Goal: Task Accomplishment & Management: Manage account settings

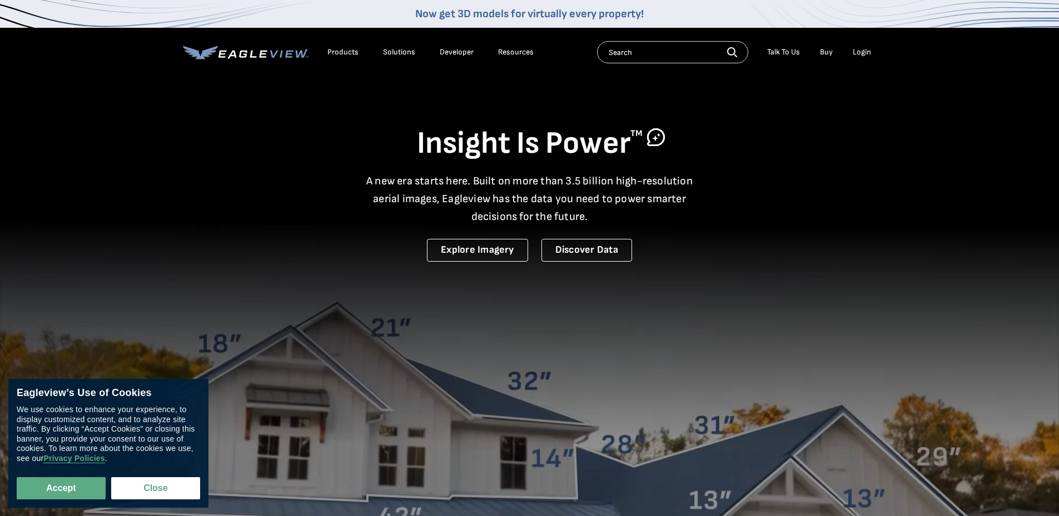
click at [858, 51] on div "Login" at bounding box center [862, 52] width 18 height 10
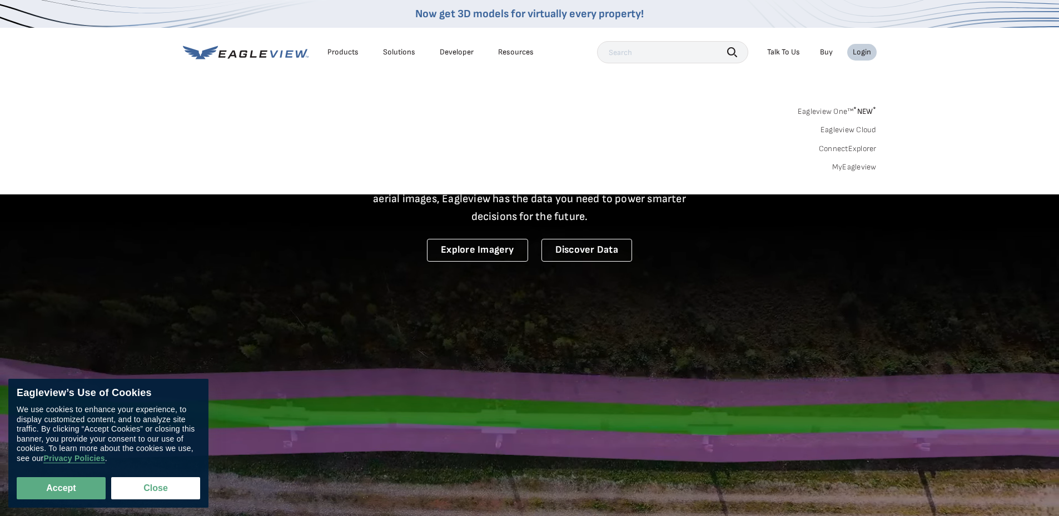
click at [862, 54] on div "Login" at bounding box center [862, 52] width 18 height 10
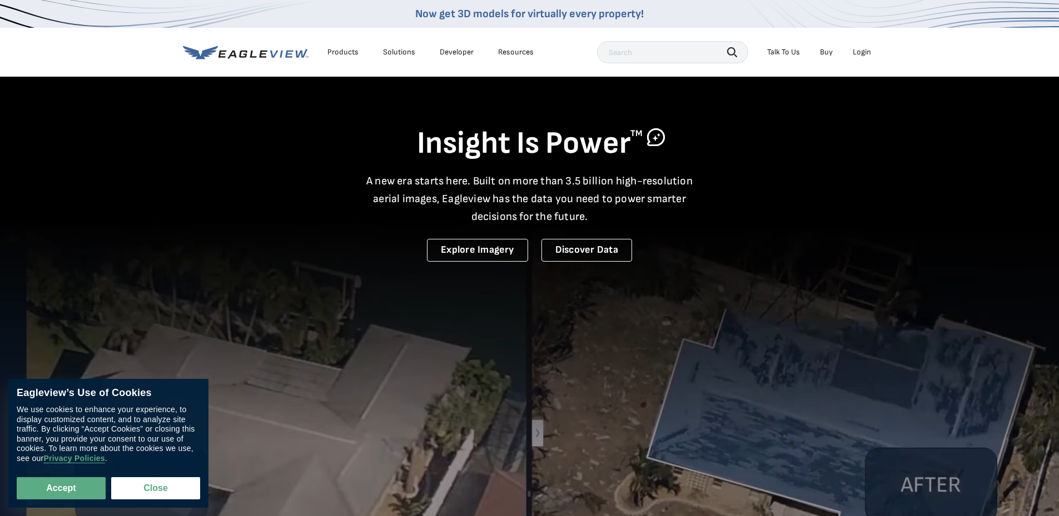
click at [864, 54] on div "Login" at bounding box center [862, 52] width 18 height 10
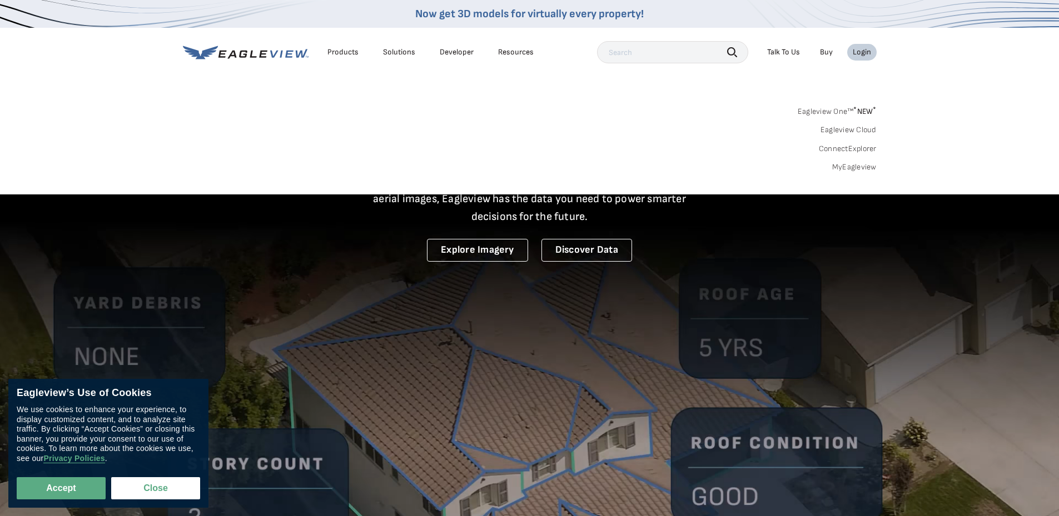
click at [847, 167] on link "MyEagleview" at bounding box center [854, 167] width 44 height 10
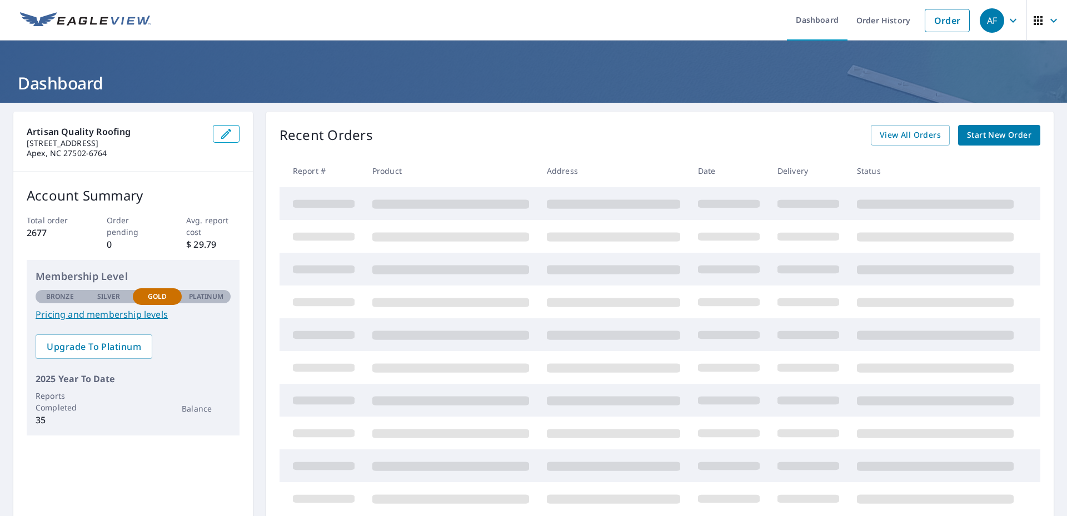
click at [1007, 21] on icon "button" at bounding box center [1013, 20] width 13 height 13
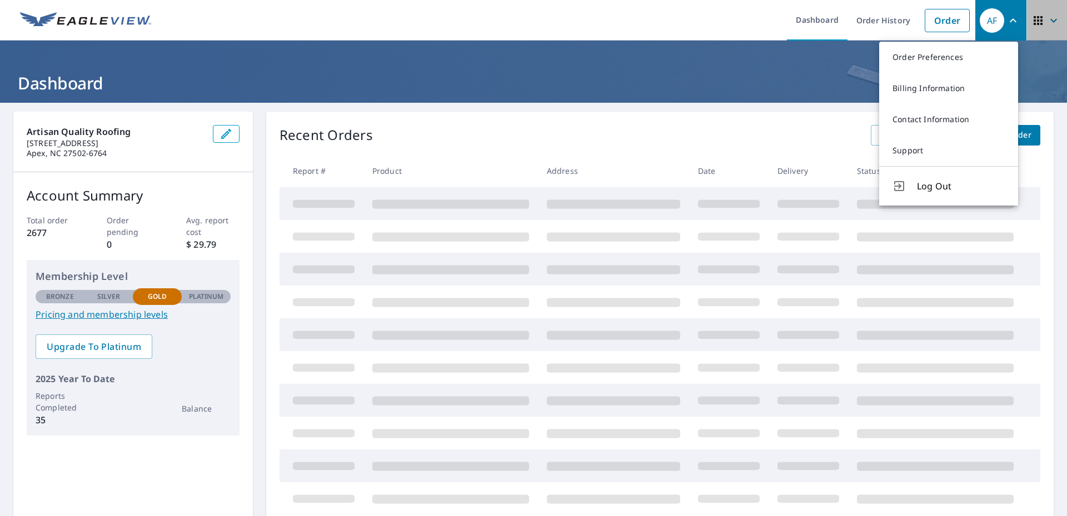
click at [1034, 21] on icon "button" at bounding box center [1038, 20] width 9 height 9
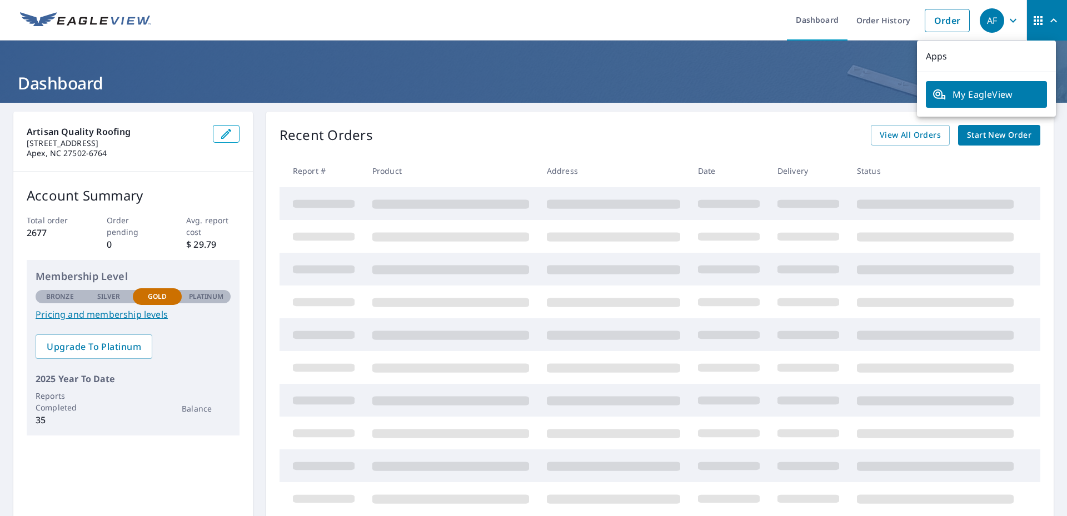
click at [1034, 21] on icon "button" at bounding box center [1038, 20] width 9 height 9
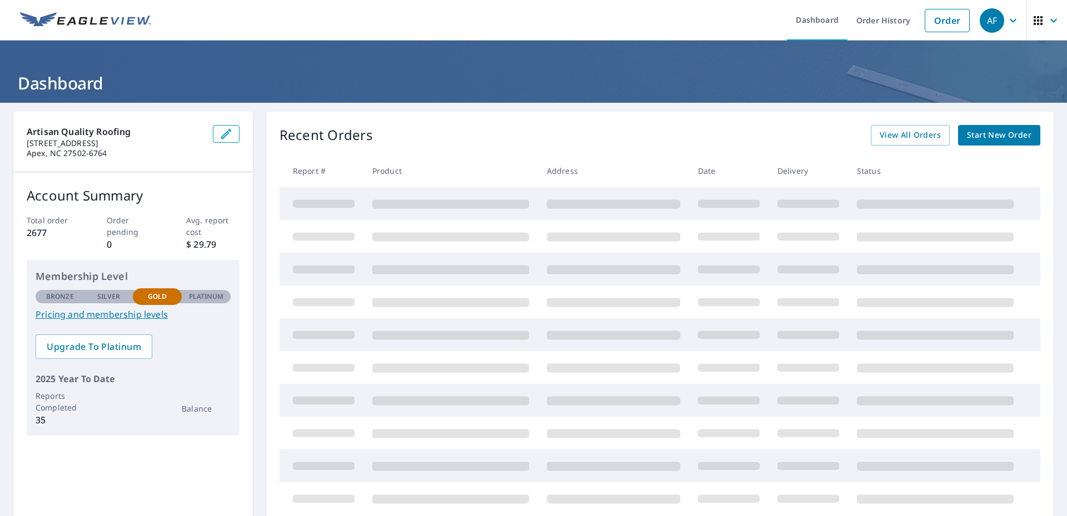
click at [1053, 23] on span "button" at bounding box center [1047, 20] width 31 height 27
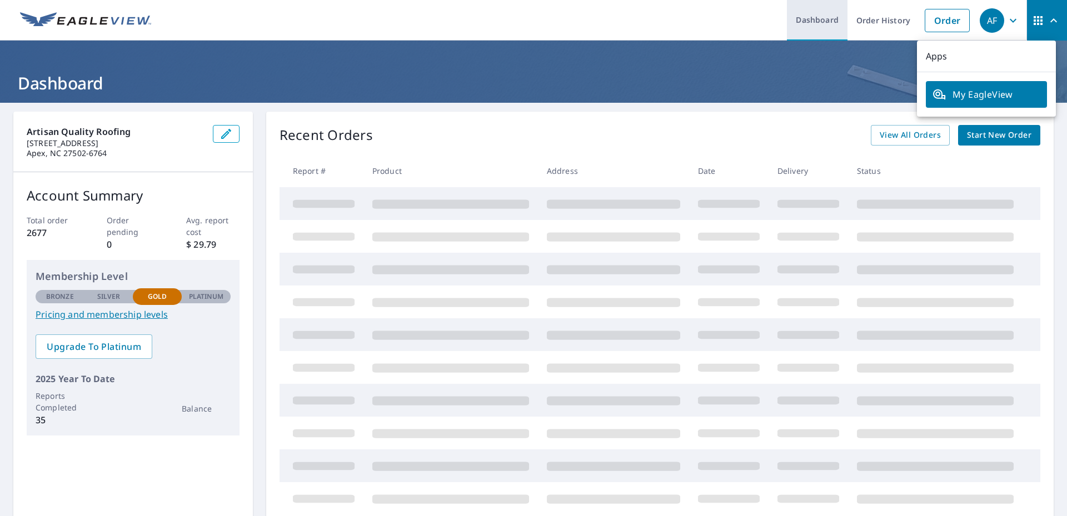
click at [817, 21] on link "Dashboard" at bounding box center [817, 20] width 61 height 41
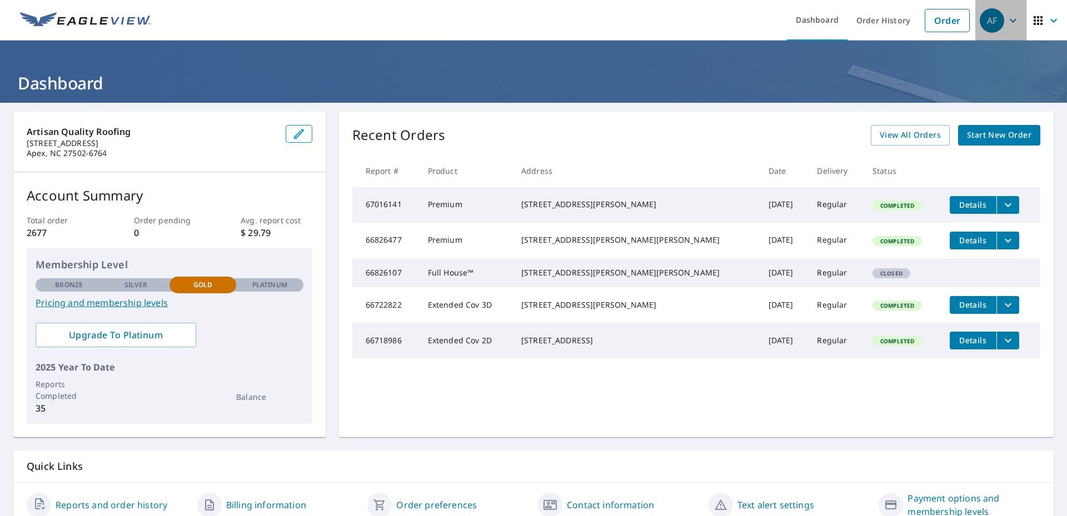
click at [1007, 18] on icon "button" at bounding box center [1013, 20] width 13 height 13
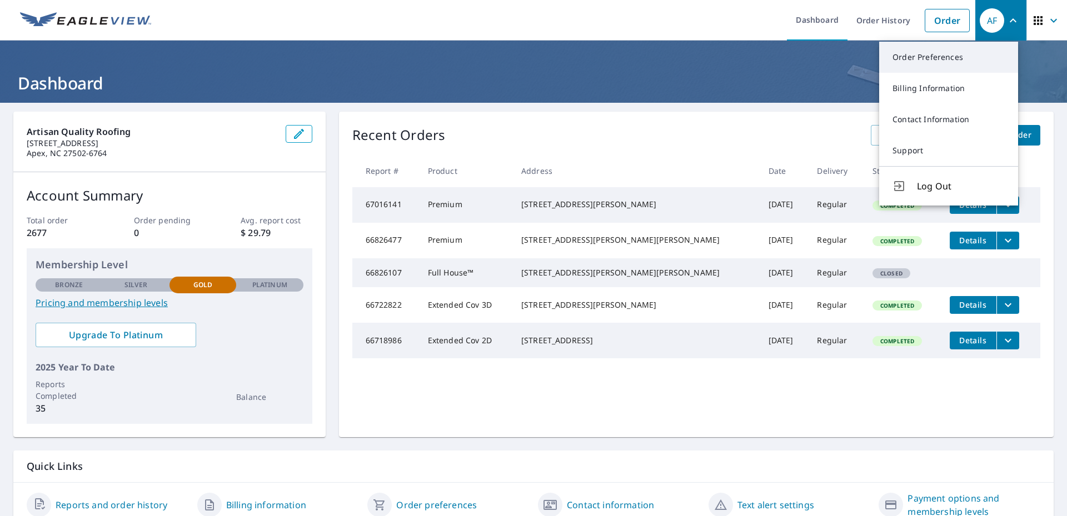
click at [953, 59] on link "Order Preferences" at bounding box center [948, 57] width 139 height 31
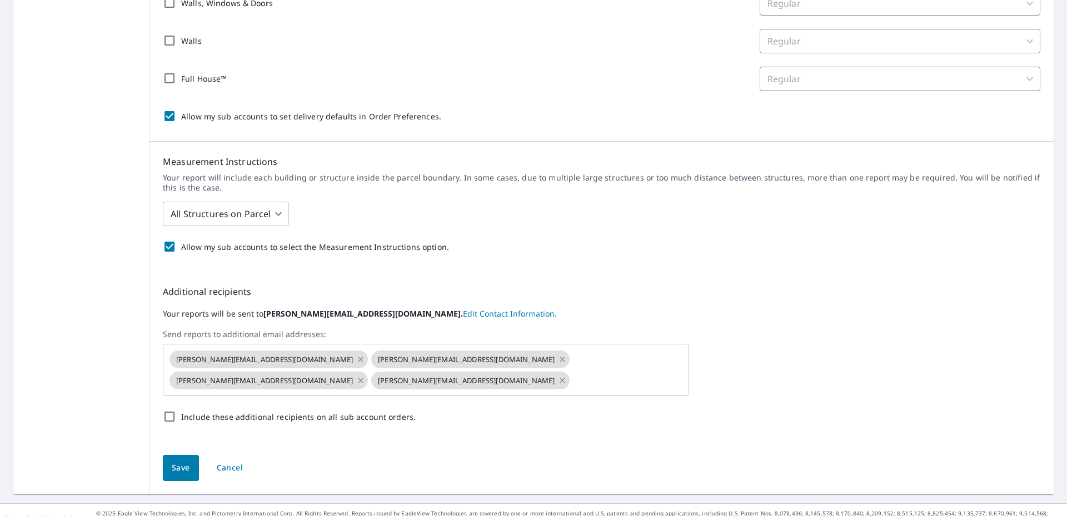
scroll to position [333, 0]
click at [358, 359] on icon at bounding box center [360, 358] width 5 height 5
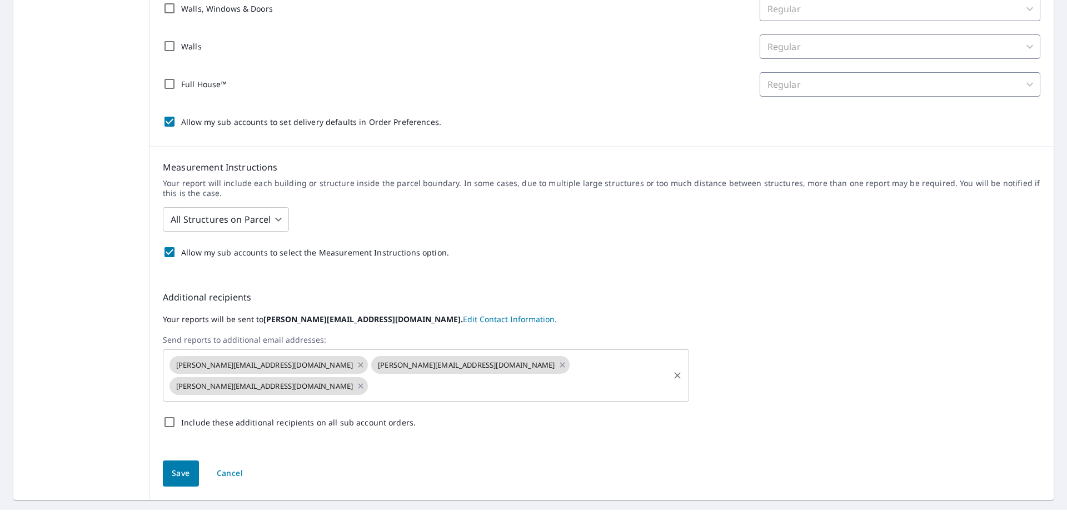
click at [356, 365] on icon at bounding box center [360, 365] width 9 height 12
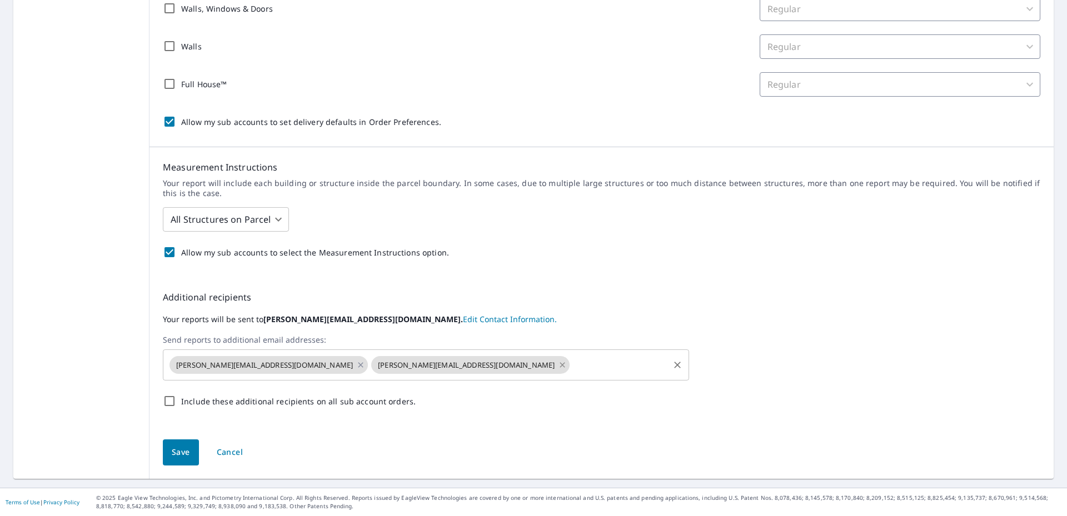
click at [558, 366] on icon at bounding box center [562, 365] width 9 height 12
click at [370, 367] on input "text" at bounding box center [519, 365] width 298 height 21
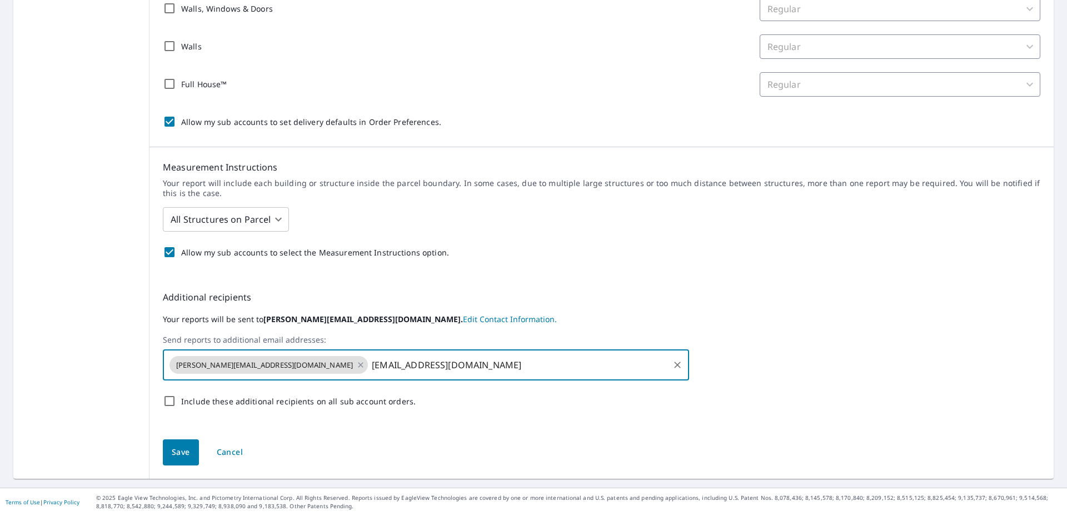
type input "info@artisanqualityroofing.com"
click at [514, 364] on input "text" at bounding box center [590, 365] width 153 height 21
type input "o"
type input "ohardy@artisanqualityroofing.com"
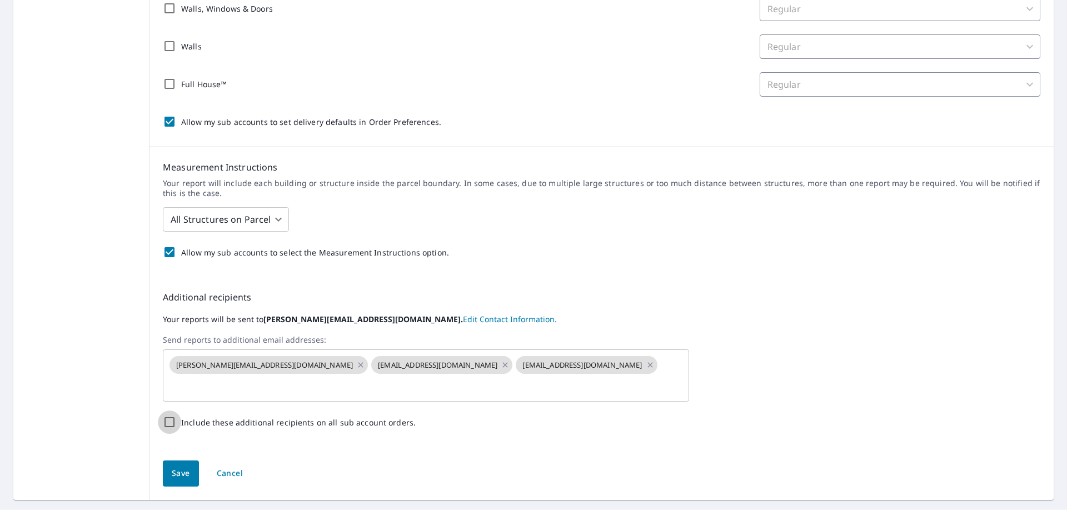
click at [169, 411] on input "Include these additional recipients on all sub account orders." at bounding box center [169, 422] width 23 height 23
checkbox input "true"
click at [612, 376] on input "text" at bounding box center [418, 386] width 500 height 21
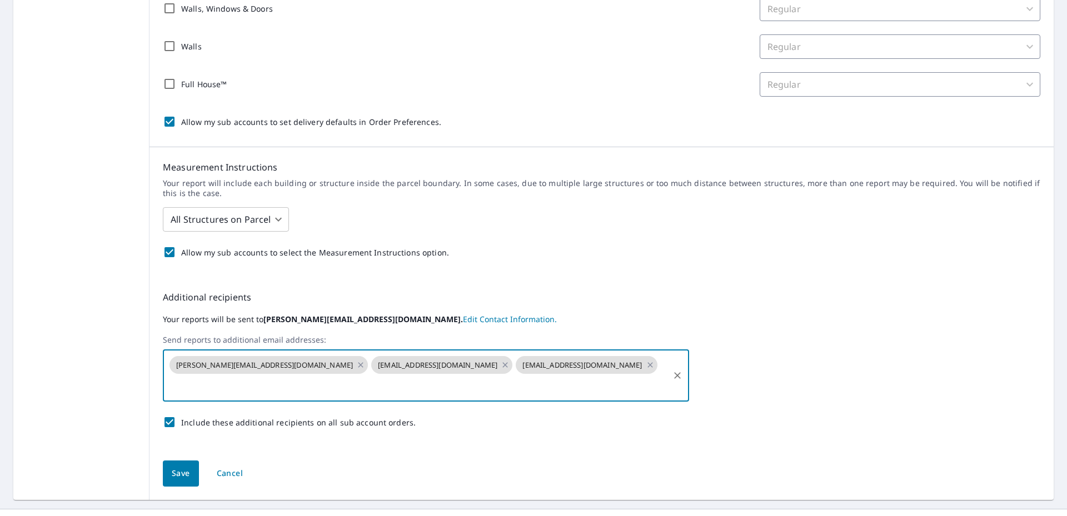
click at [176, 467] on span "Save" at bounding box center [181, 474] width 18 height 14
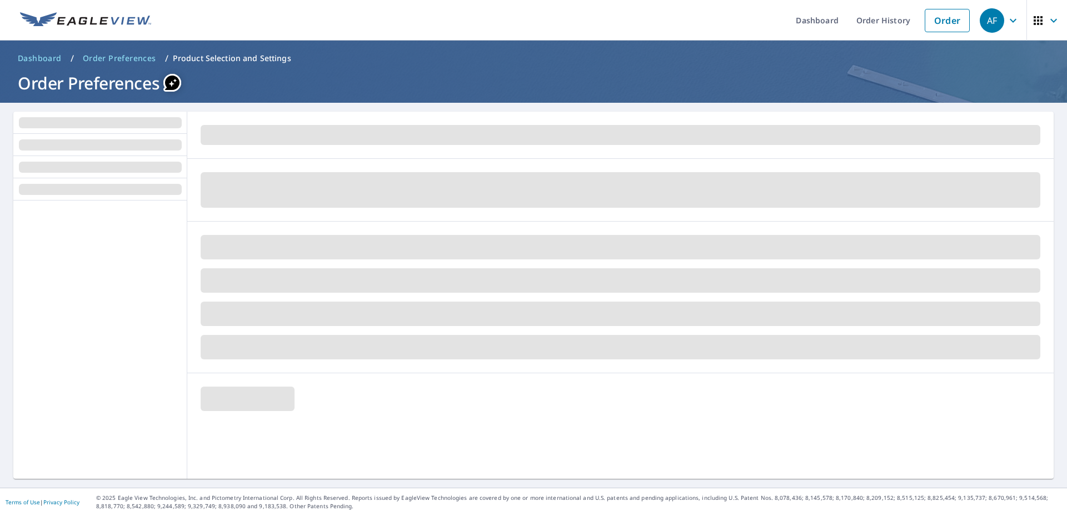
scroll to position [0, 0]
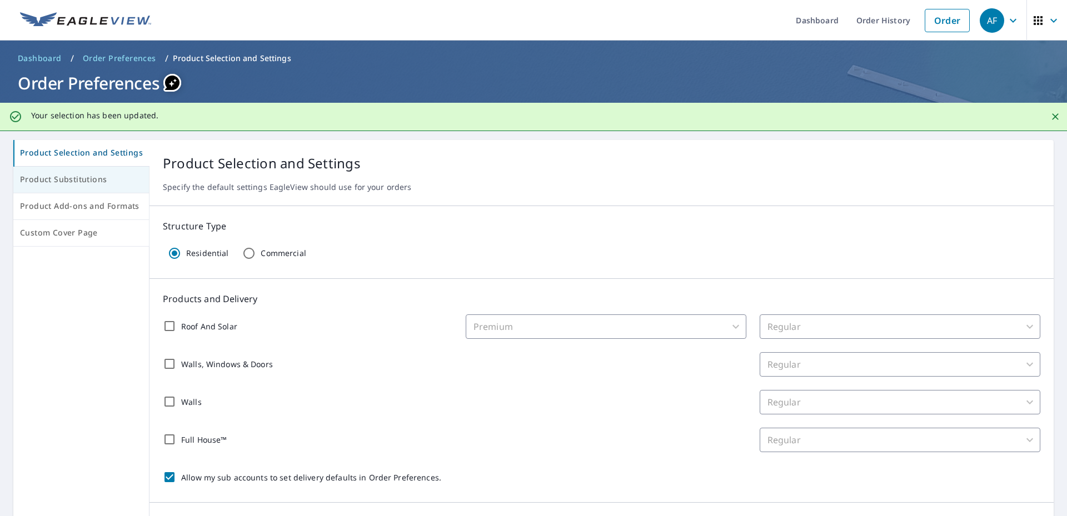
click at [80, 186] on span "Product Substitutions" at bounding box center [81, 180] width 122 height 14
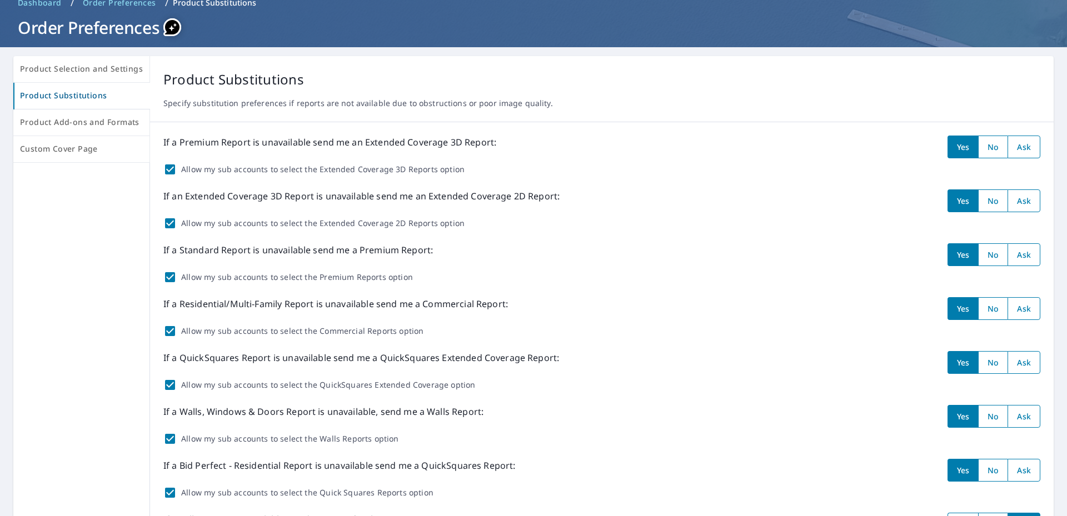
scroll to position [111, 0]
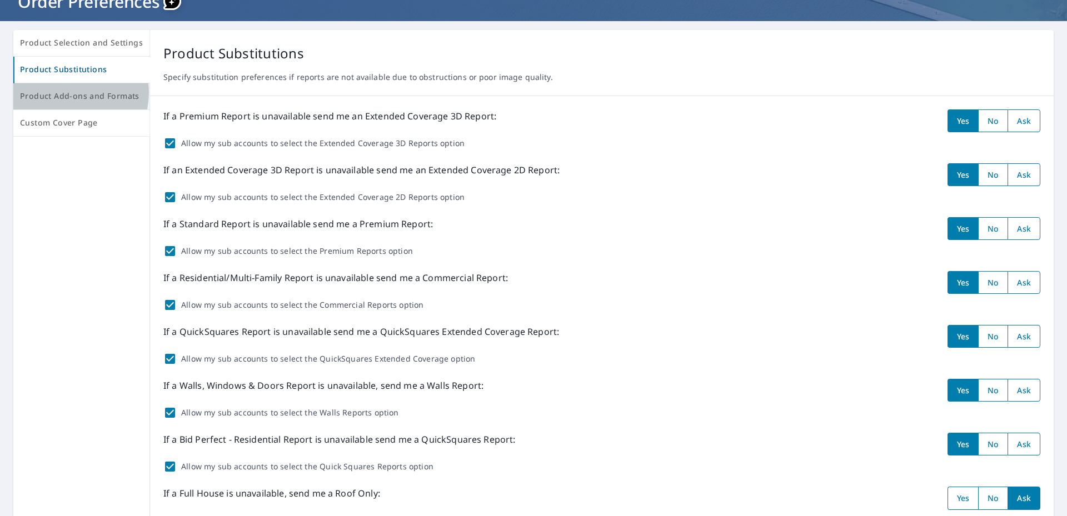
click at [68, 93] on span "Product Add-ons and Formats" at bounding box center [81, 96] width 123 height 14
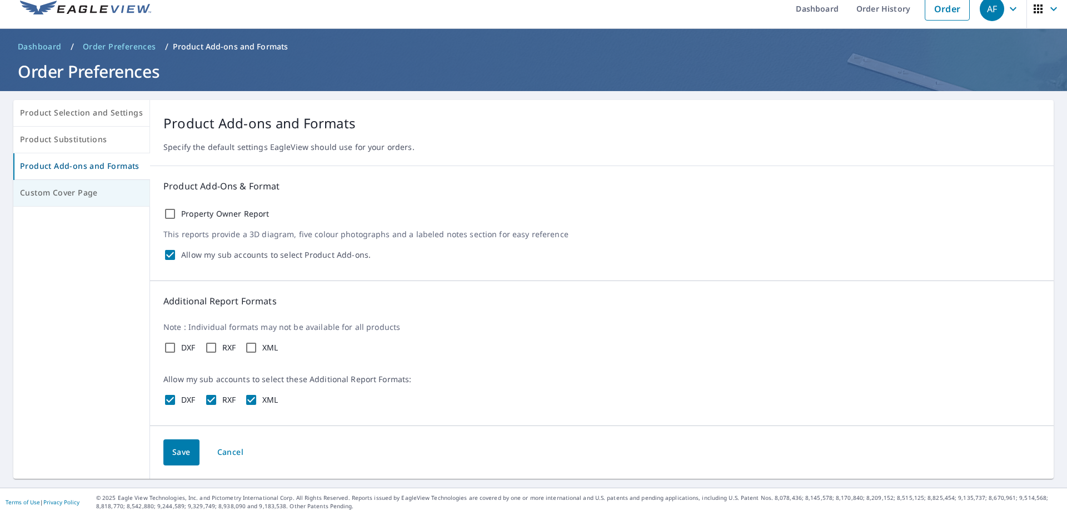
click at [49, 193] on span "Custom Cover Page" at bounding box center [81, 193] width 123 height 14
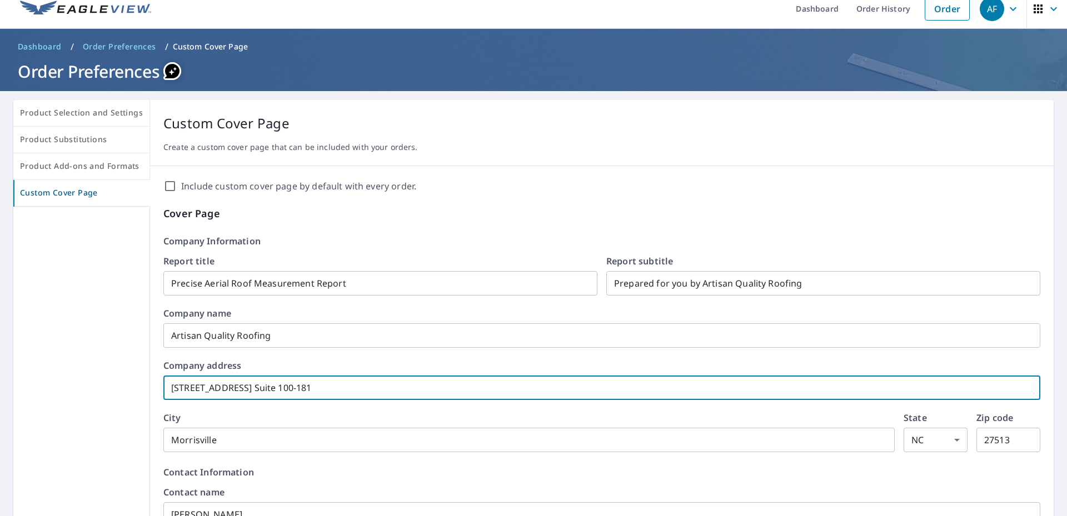
drag, startPoint x: 371, startPoint y: 388, endPoint x: 123, endPoint y: 389, distance: 247.3
type input "12927 US 64 HWY E STE"
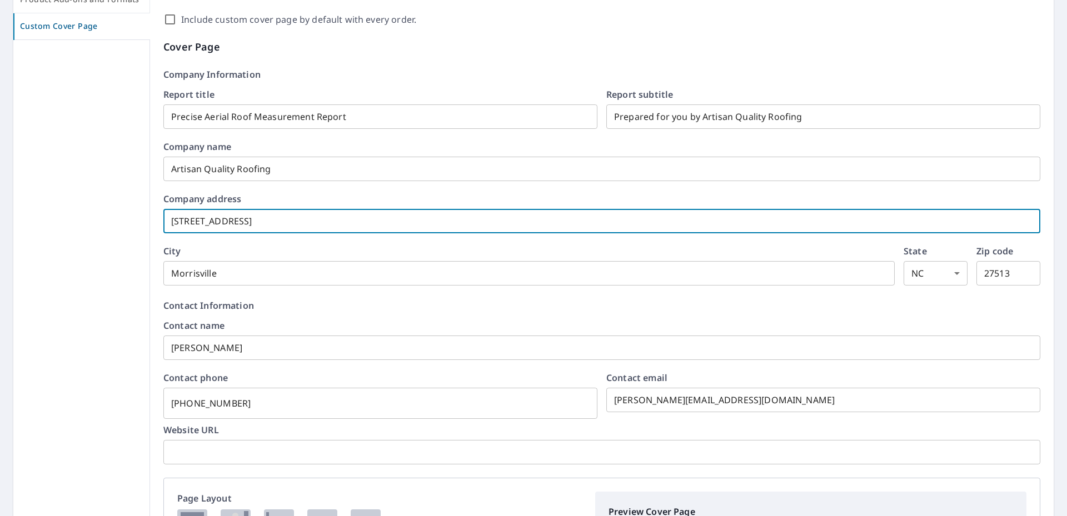
click at [1012, 273] on input "27513" at bounding box center [1009, 273] width 64 height 31
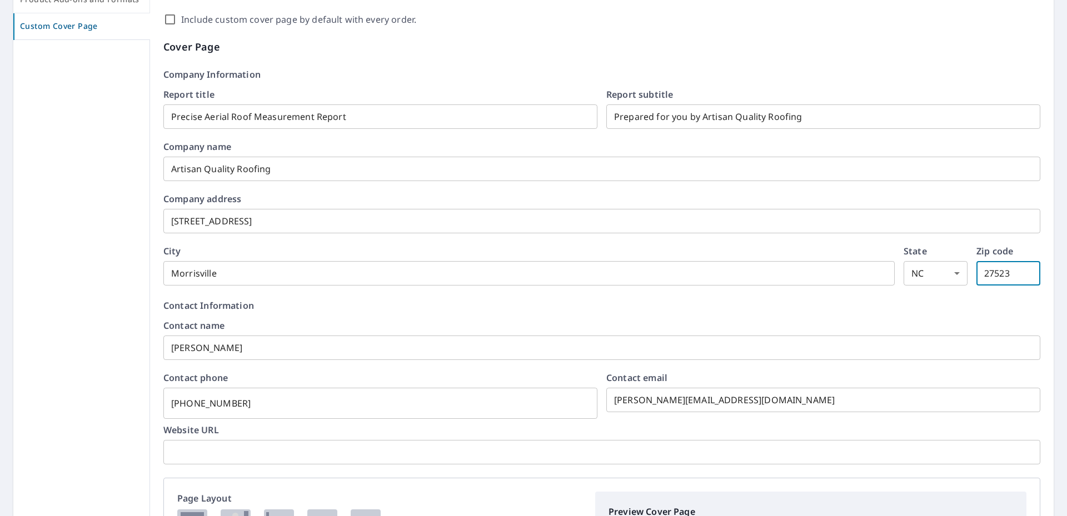
type input "27523"
click at [464, 303] on p "Contact Information" at bounding box center [601, 305] width 877 height 13
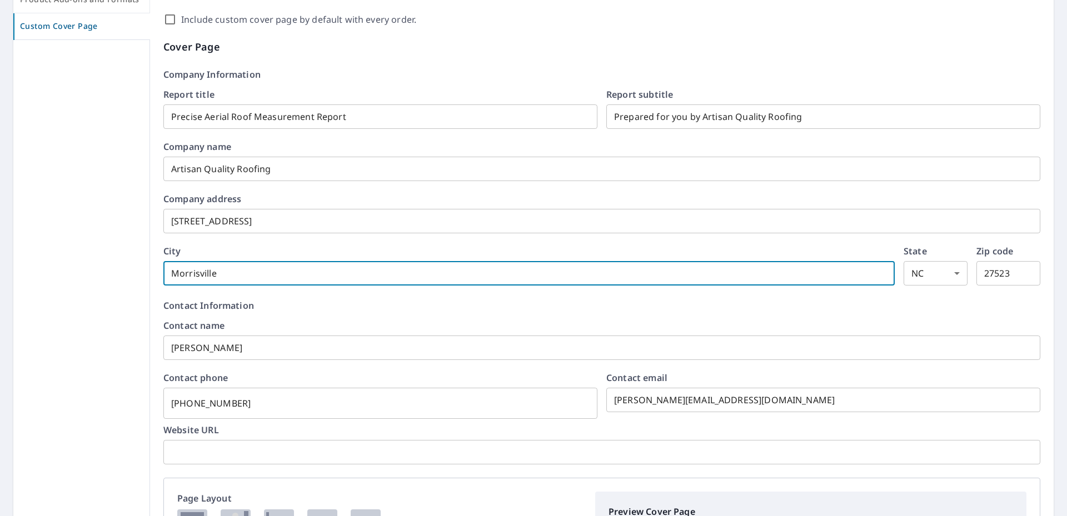
drag, startPoint x: 211, startPoint y: 278, endPoint x: 147, endPoint y: 278, distance: 63.9
click at [150, 278] on div "Include custom cover page by default with every order. Cover Page Company Infor…" at bounding box center [602, 415] width 904 height 833
type input "Ape"
click at [419, 301] on p "Contact Information" at bounding box center [601, 305] width 877 height 13
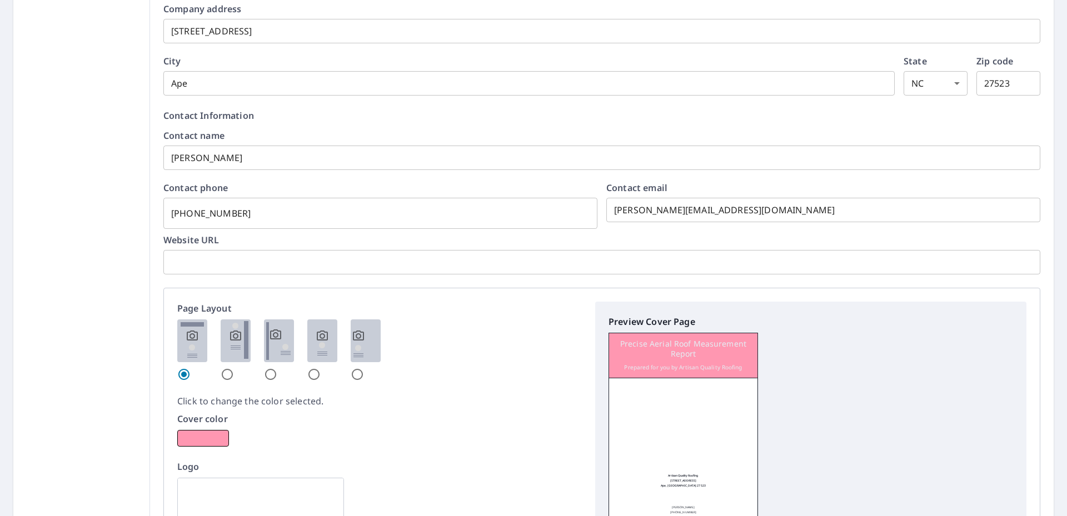
scroll to position [401, 0]
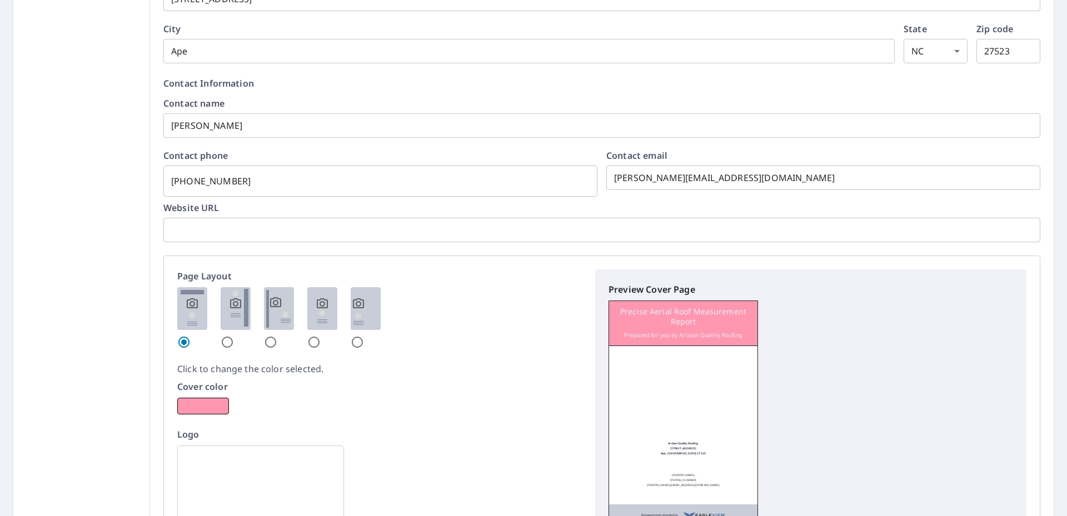
click at [276, 231] on input "text" at bounding box center [601, 230] width 877 height 31
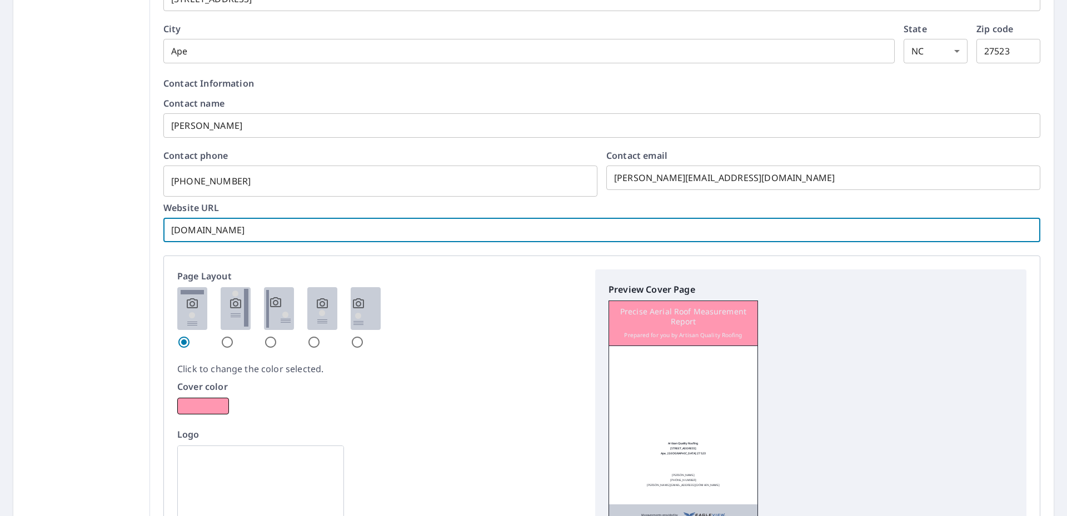
type input "artisanqualityroofing.com"
click at [376, 419] on div "Page Layout Click to change the color selected. Cover color Logo Acceptable for…" at bounding box center [379, 420] width 405 height 300
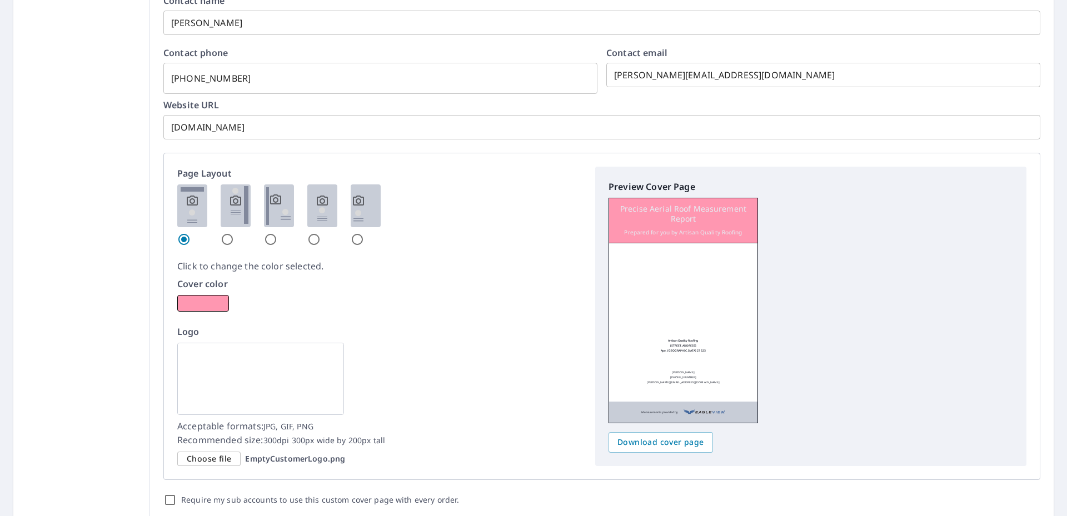
scroll to position [512, 0]
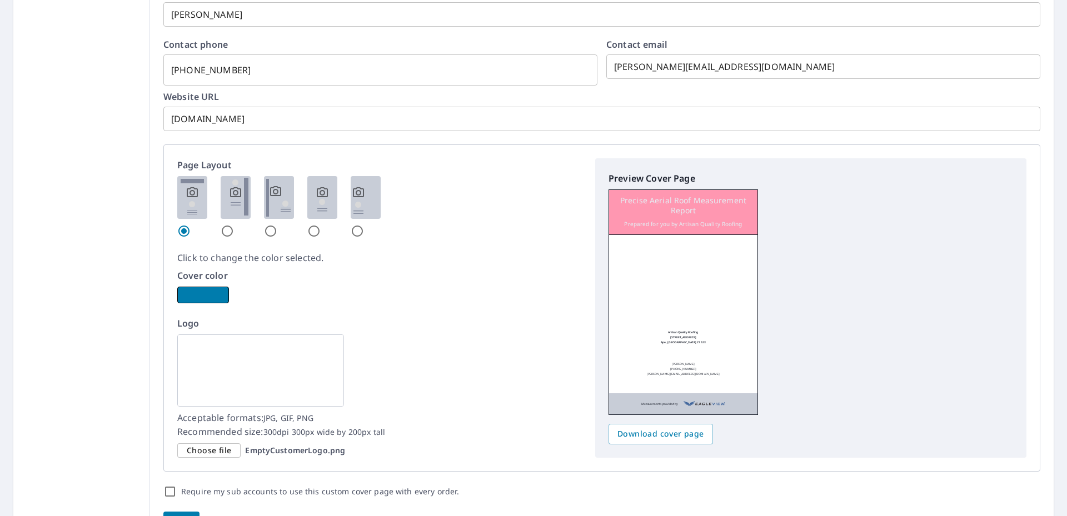
click at [200, 292] on button "button" at bounding box center [203, 295] width 52 height 17
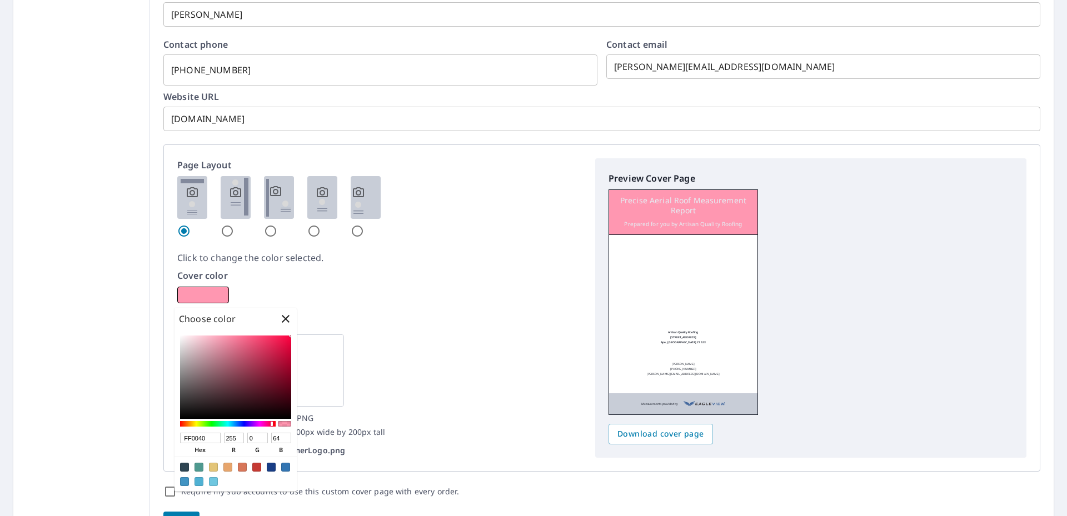
click at [256, 465] on div at bounding box center [256, 467] width 9 height 9
type input "C53A33"
type input "197"
type input "58"
type input "51"
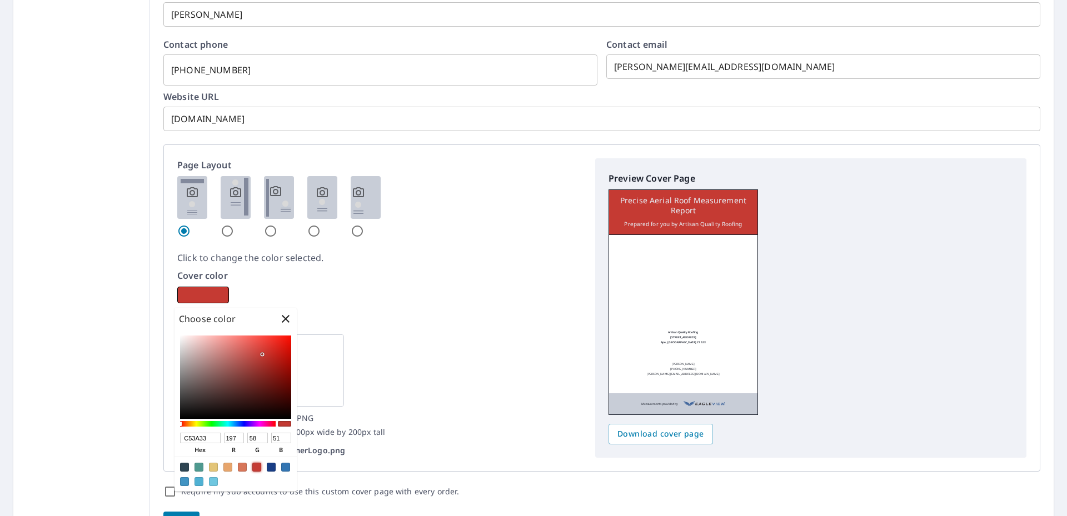
click at [511, 314] on div "Page Layout Click to change the color selected. Cover color Logo Acceptable for…" at bounding box center [379, 308] width 405 height 300
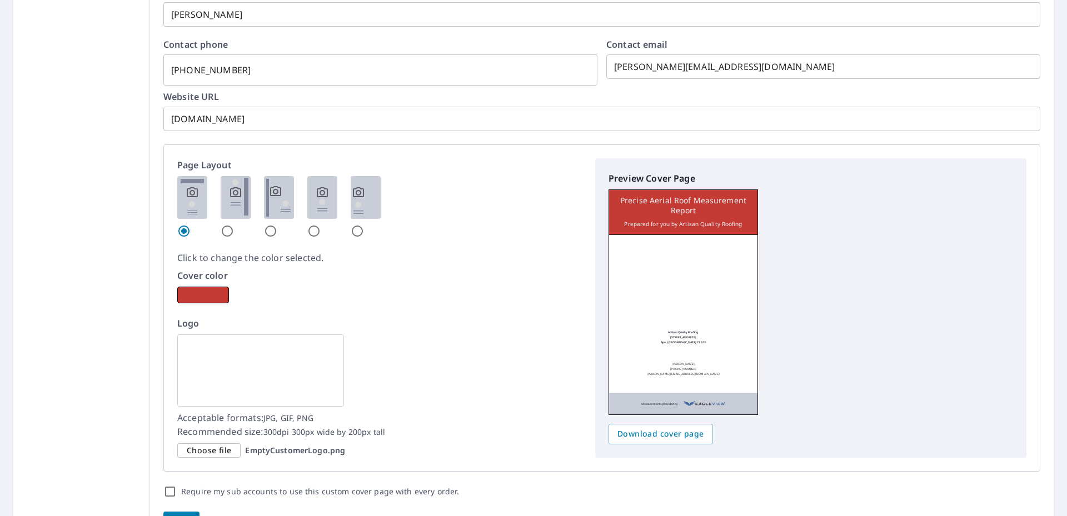
click at [231, 360] on img at bounding box center [260, 371] width 167 height 72
click at [214, 448] on span "Choose file" at bounding box center [209, 451] width 44 height 14
click at [0, 0] on input "Choose file EmptyCustomerLogo.png" at bounding box center [0, 0] width 0 height 0
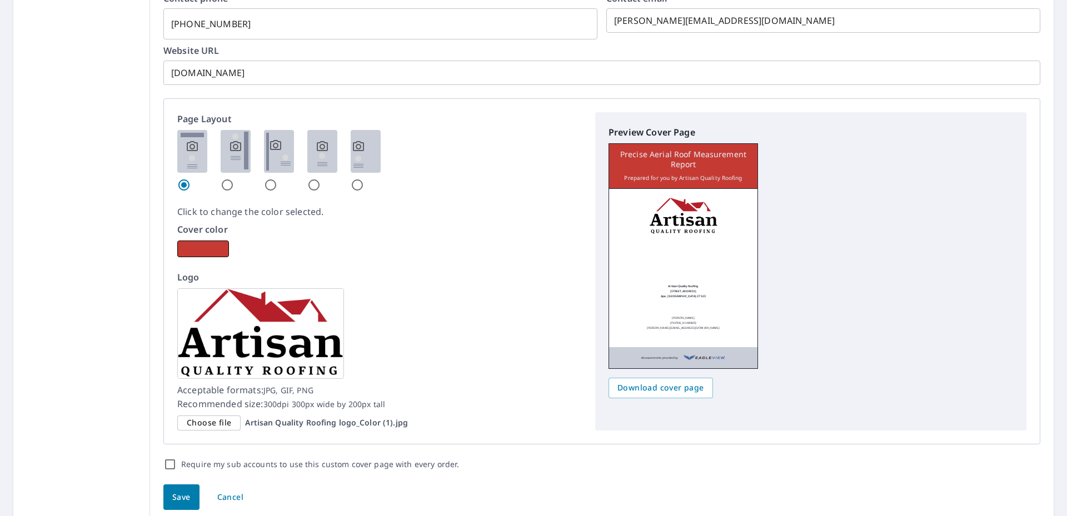
scroll to position [603, 0]
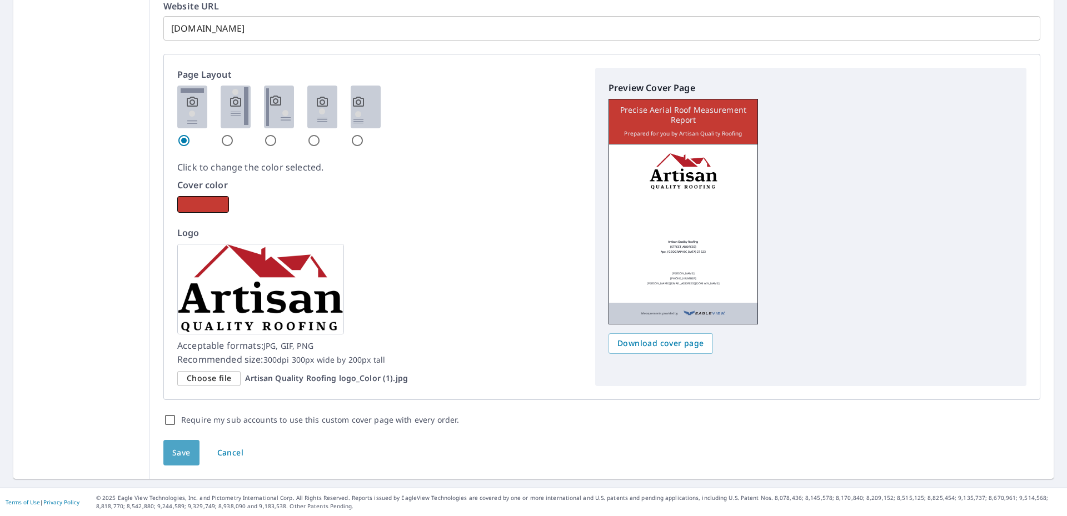
click at [174, 450] on span "Save" at bounding box center [181, 453] width 18 height 14
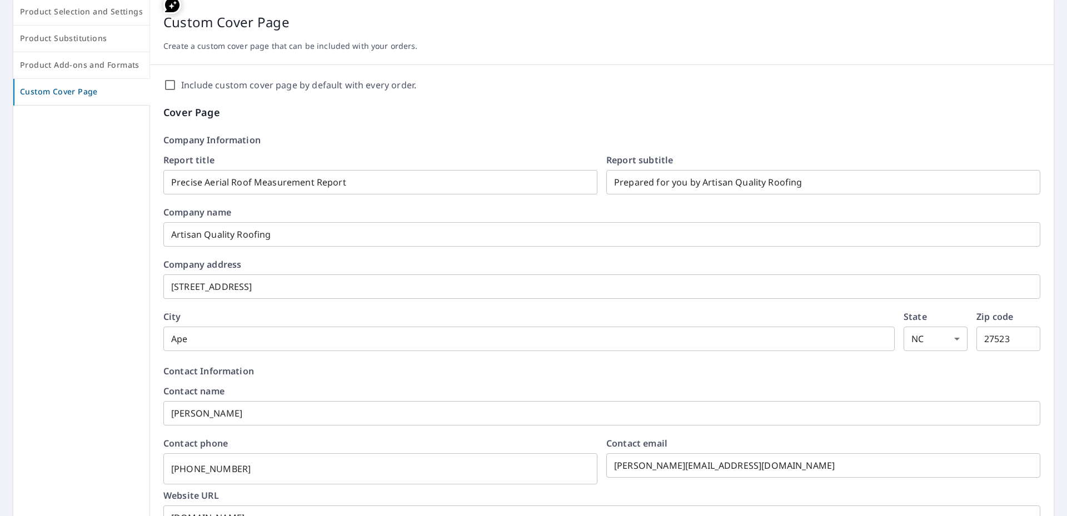
scroll to position [167, 0]
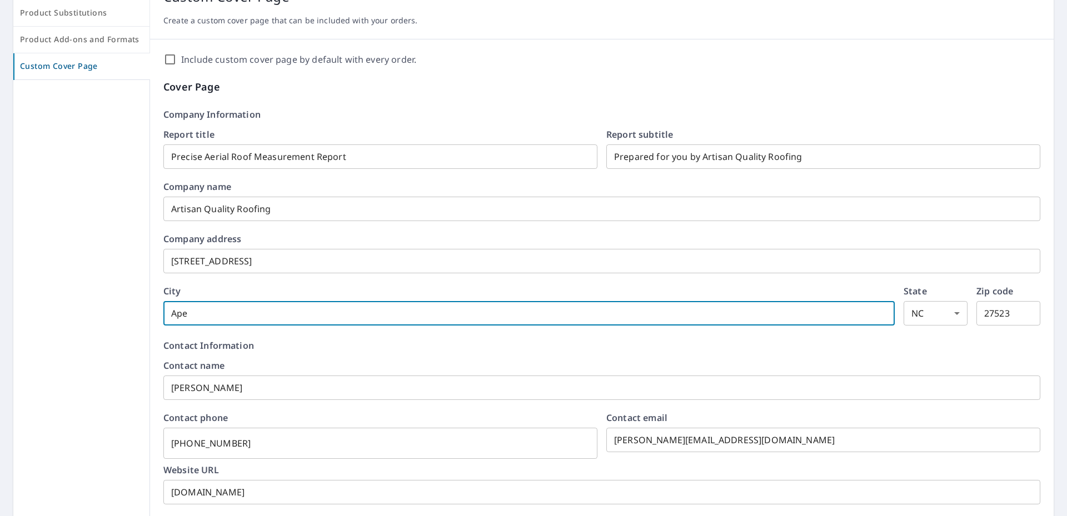
click at [249, 305] on input "Ape" at bounding box center [528, 313] width 731 height 31
type input "Apex"
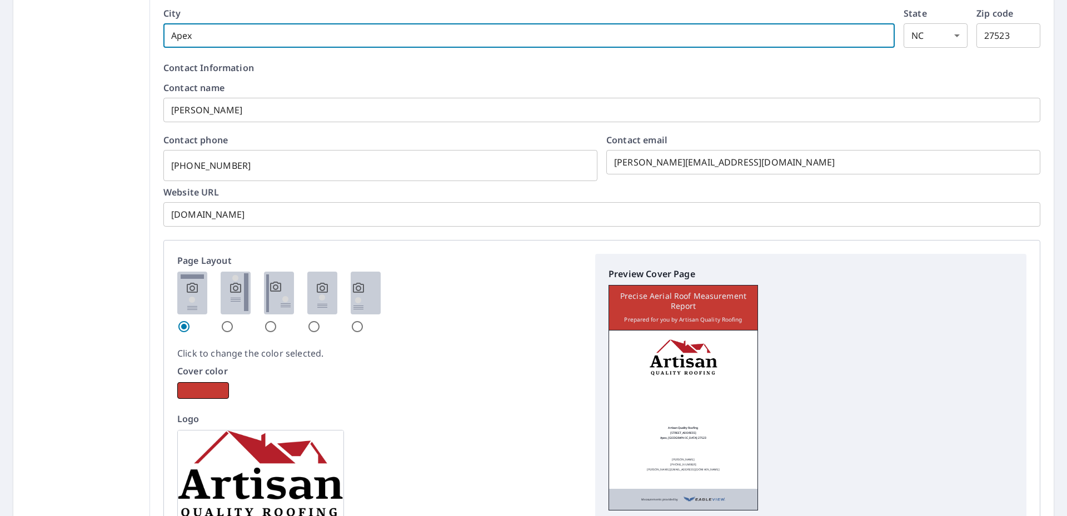
scroll to position [631, 0]
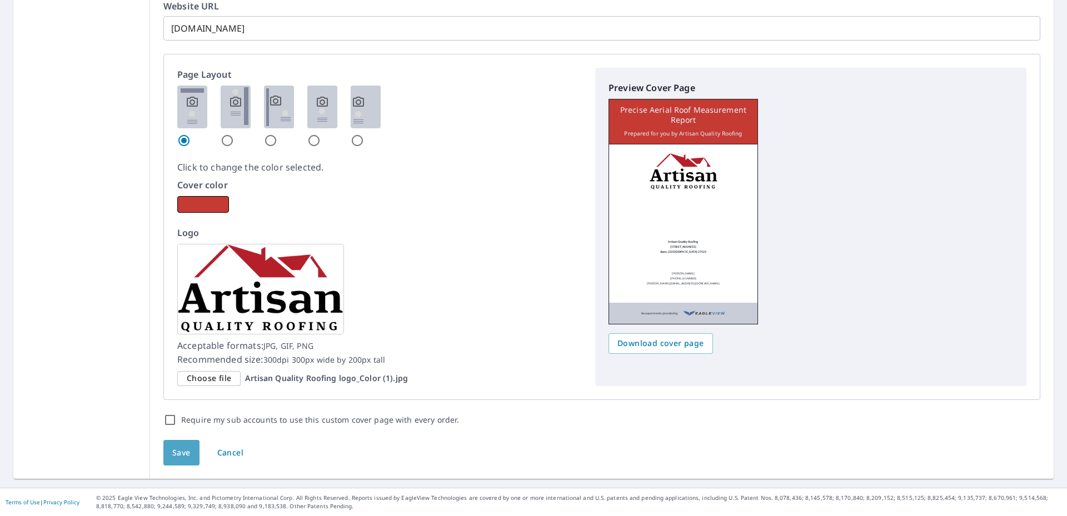
click at [180, 457] on span "Save" at bounding box center [181, 453] width 18 height 14
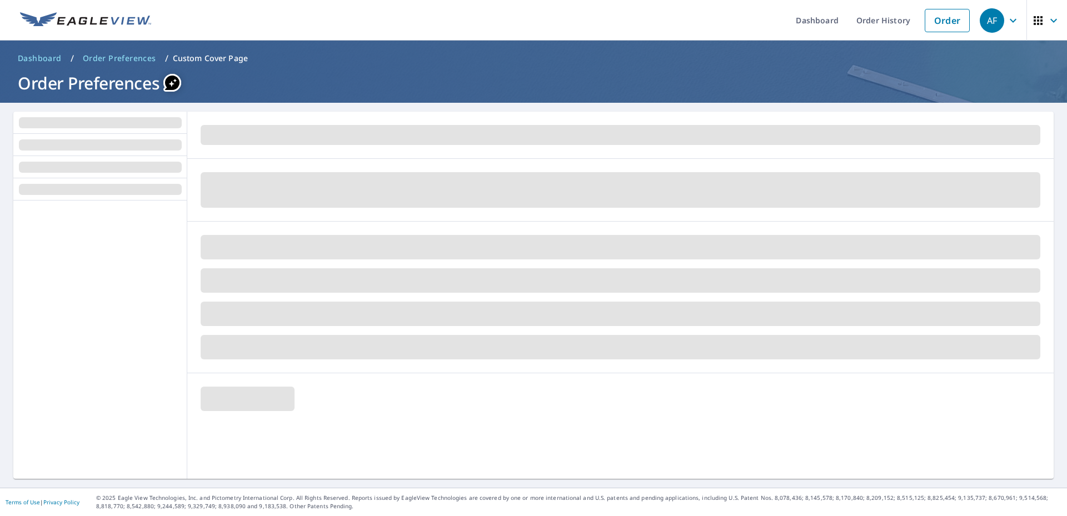
scroll to position [0, 0]
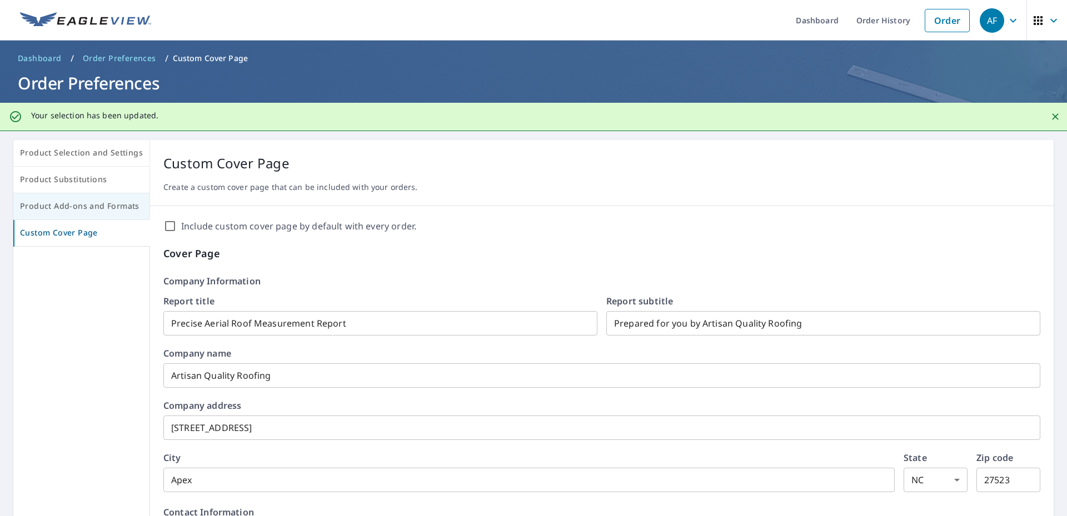
click at [74, 206] on span "Product Add-ons and Formats" at bounding box center [81, 207] width 123 height 14
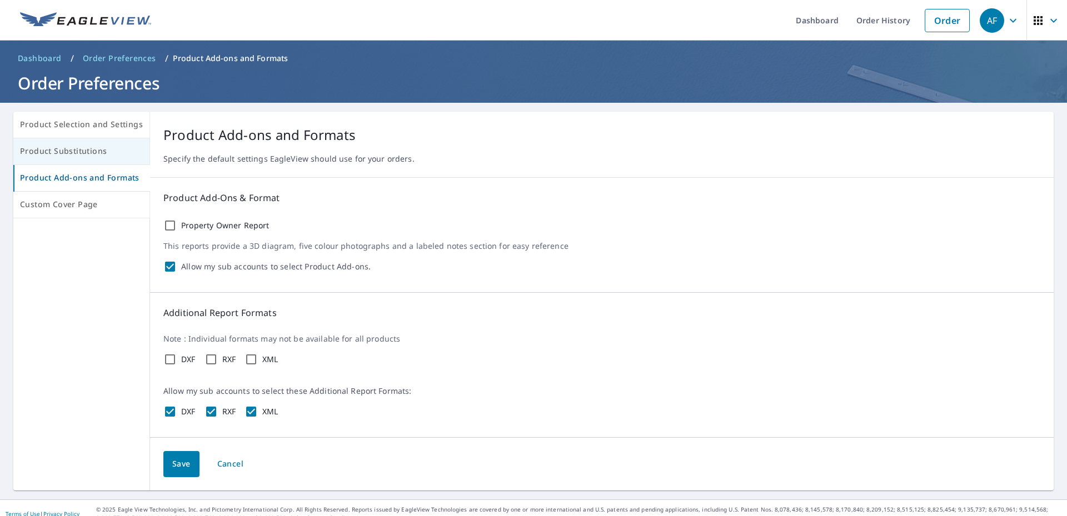
click at [103, 156] on span "Product Substitutions" at bounding box center [81, 152] width 123 height 14
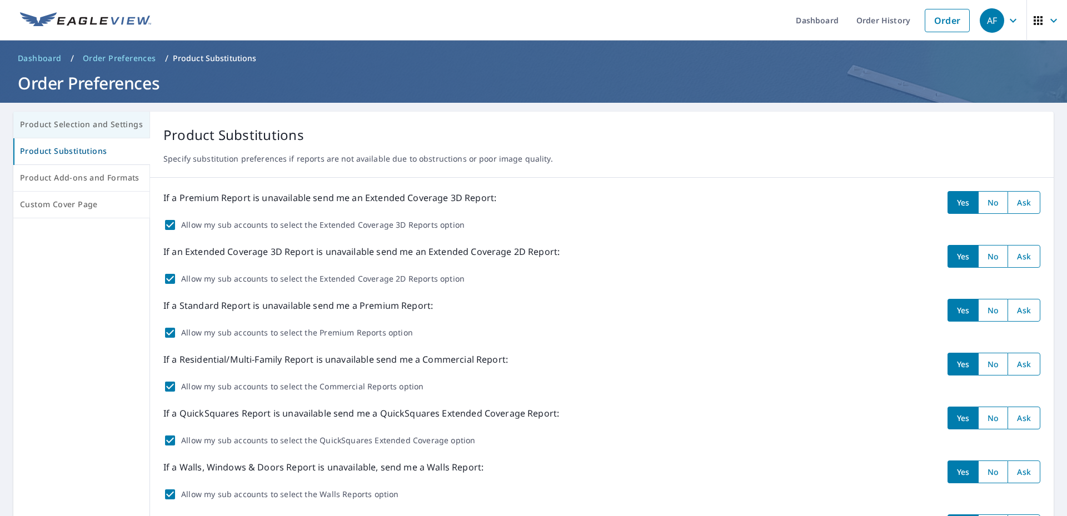
click at [103, 125] on span "Product Selection and Settings" at bounding box center [81, 125] width 123 height 14
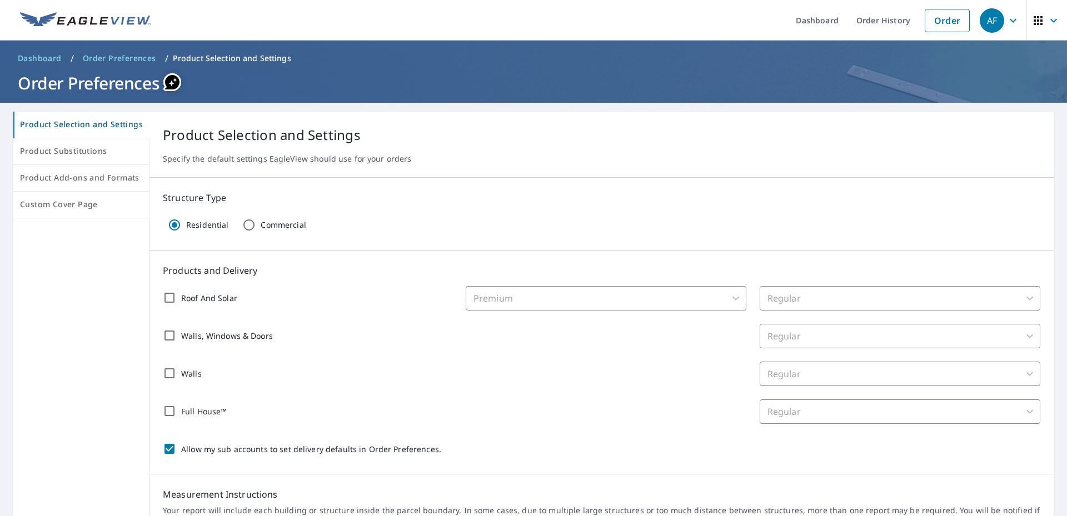
scroll to position [111, 0]
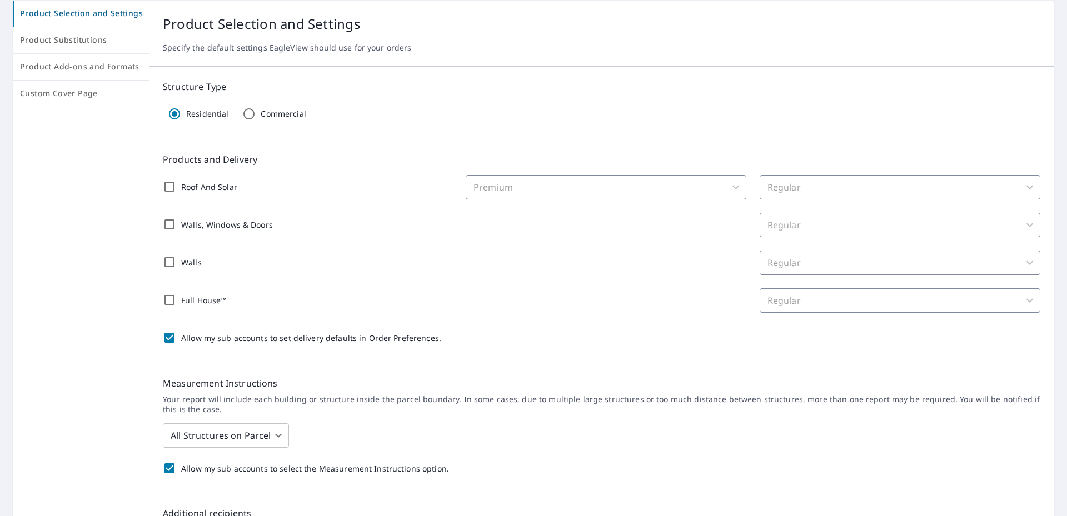
click at [1025, 186] on div "Regular" at bounding box center [900, 187] width 281 height 24
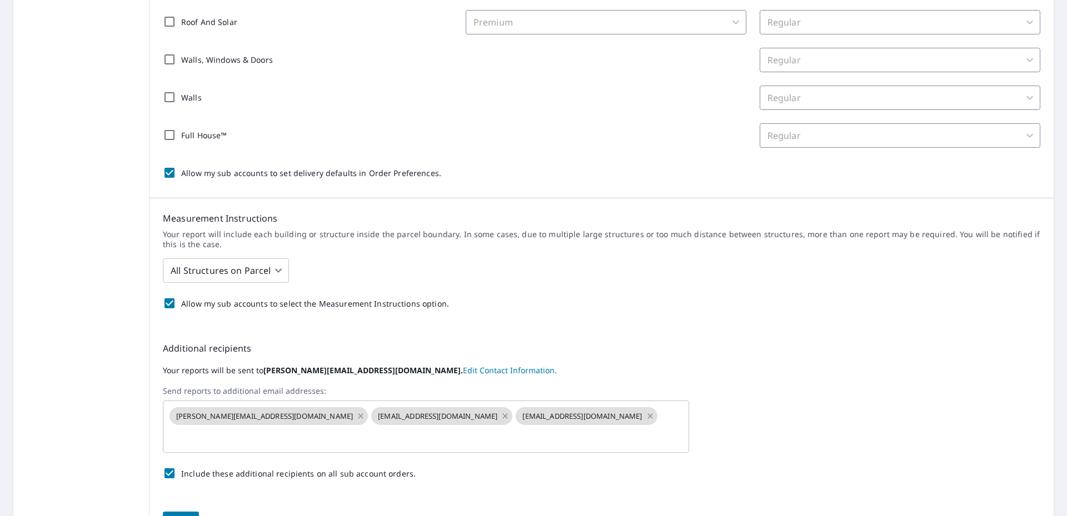
scroll to position [327, 0]
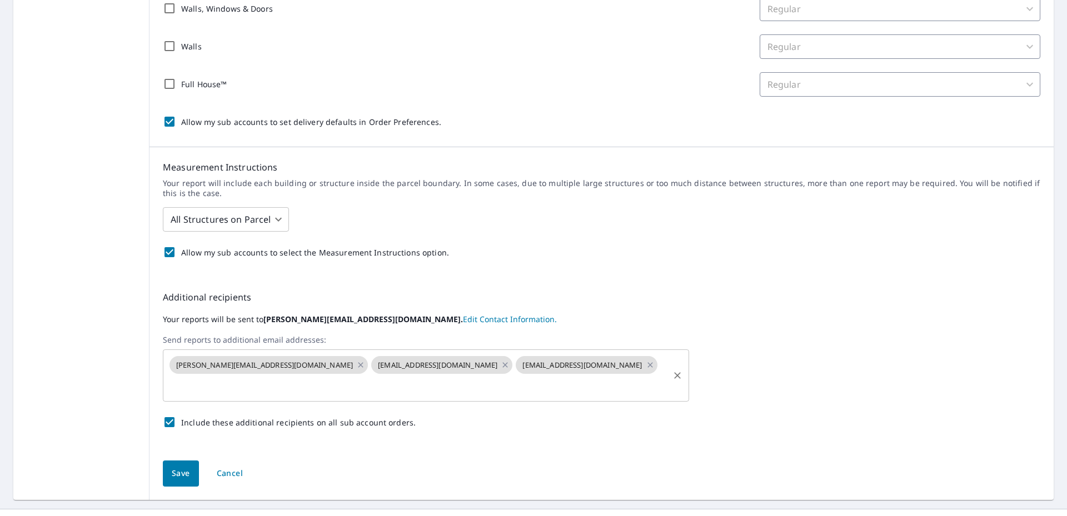
click at [620, 376] on input "text" at bounding box center [418, 386] width 500 height 21
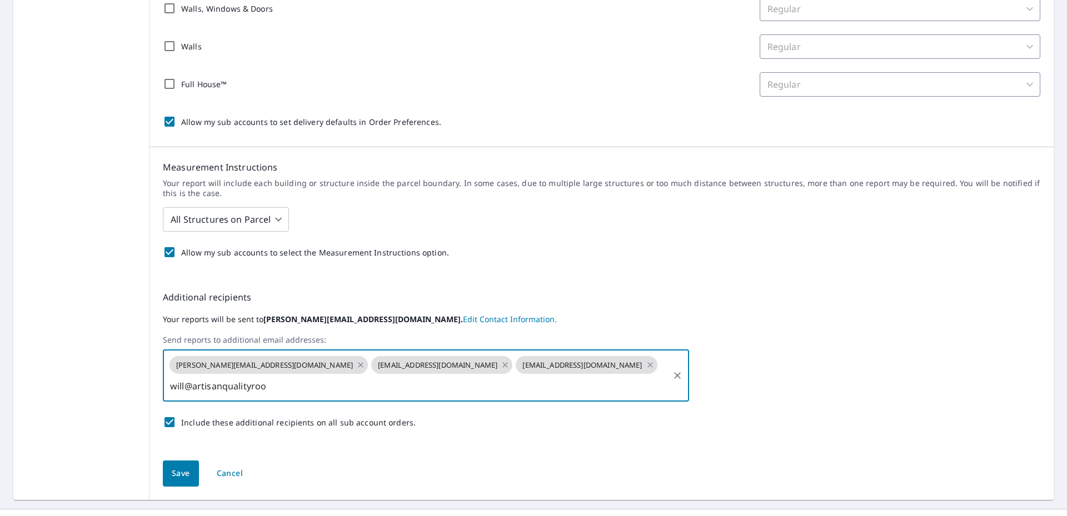
scroll to position [0, 32]
type input "will@artisanqualityroofing.com"
click at [436, 471] on div "Save Cancel" at bounding box center [602, 473] width 904 height 53
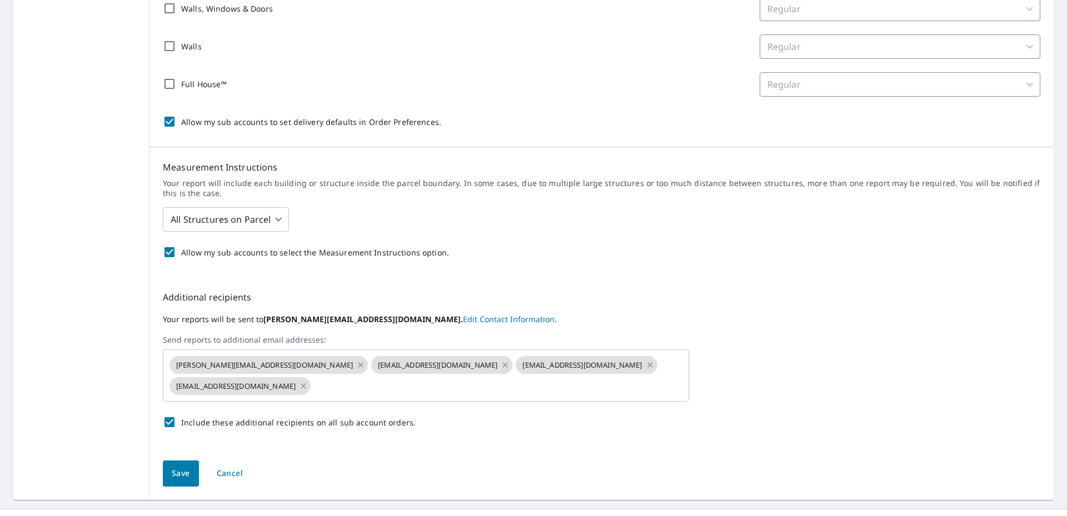
click at [168, 419] on input "Include these additional recipients on all sub account orders." at bounding box center [169, 422] width 23 height 23
click at [167, 419] on input "Include these additional recipients on all sub account orders." at bounding box center [169, 422] width 23 height 23
checkbox input "true"
click at [183, 472] on span "Save" at bounding box center [181, 474] width 18 height 14
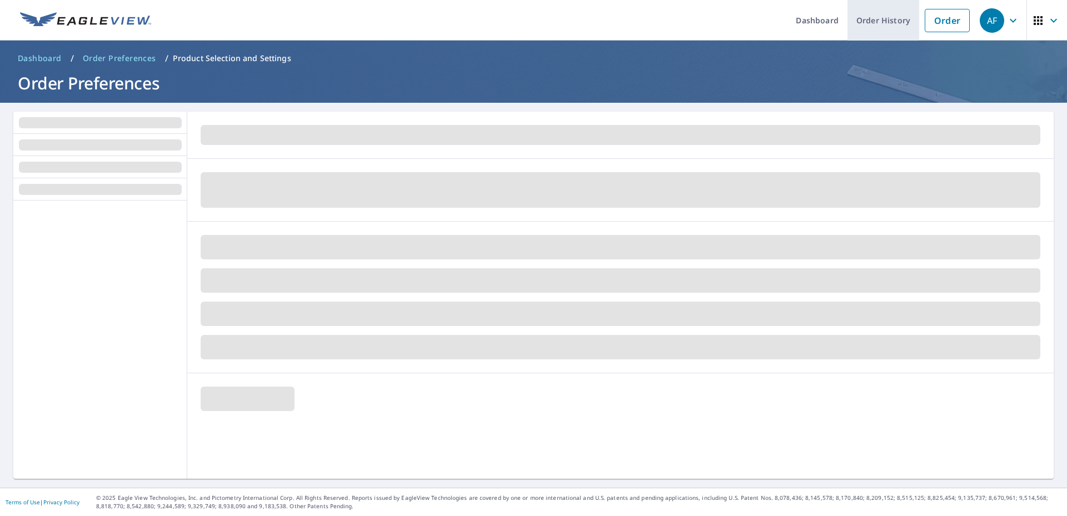
click at [878, 22] on link "Order History" at bounding box center [884, 20] width 72 height 41
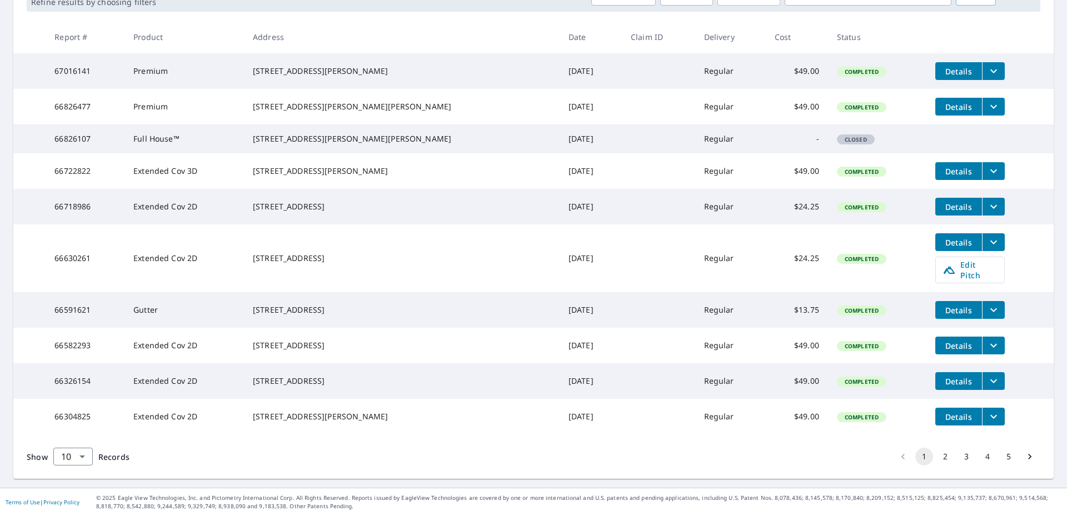
scroll to position [65, 0]
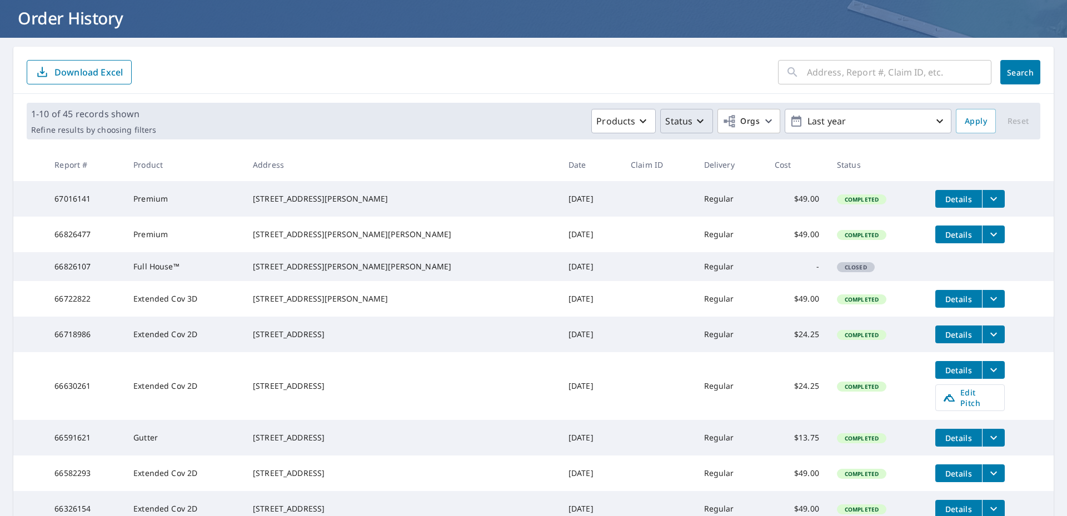
click at [694, 122] on icon "button" at bounding box center [700, 120] width 13 height 13
click at [622, 119] on p "Products" at bounding box center [615, 120] width 39 height 13
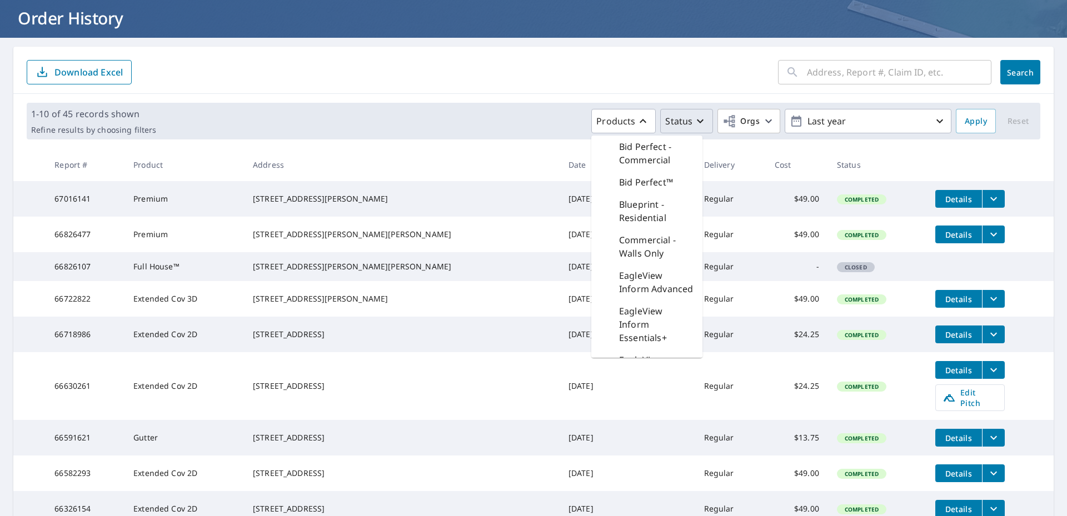
click at [534, 76] on form "​ Search Download Excel" at bounding box center [534, 72] width 1014 height 24
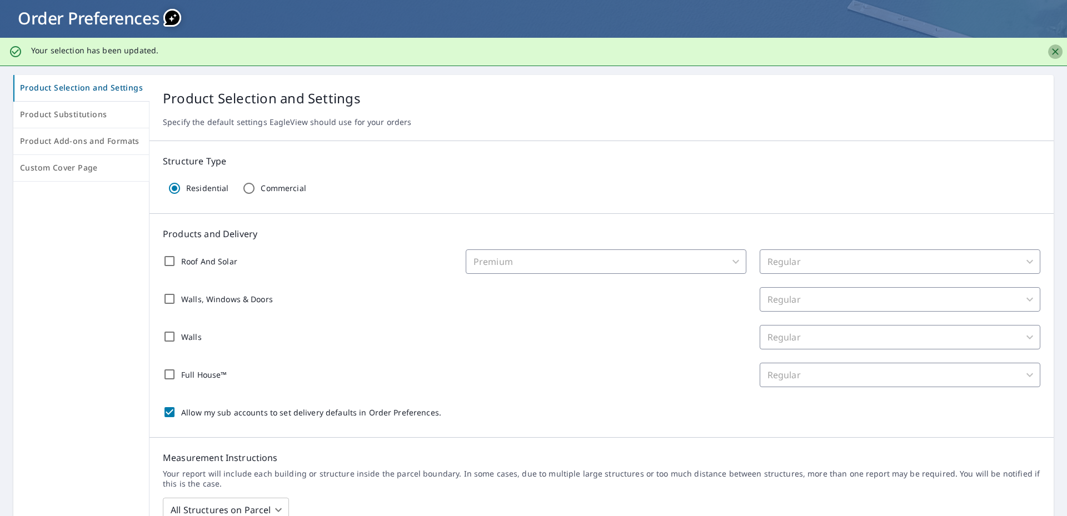
click at [1050, 51] on icon "Close" at bounding box center [1055, 51] width 11 height 11
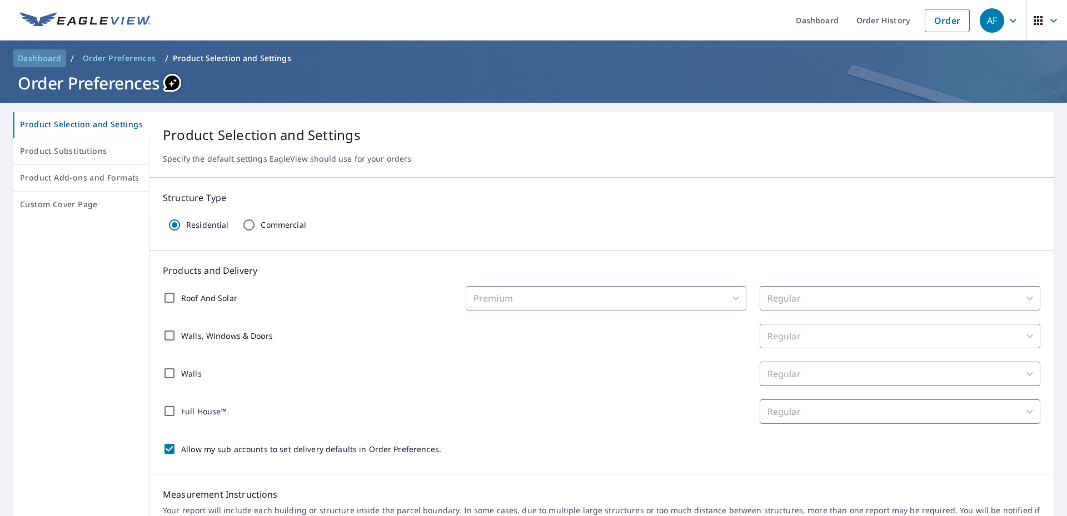
click at [50, 57] on span "Dashboard" at bounding box center [40, 58] width 44 height 11
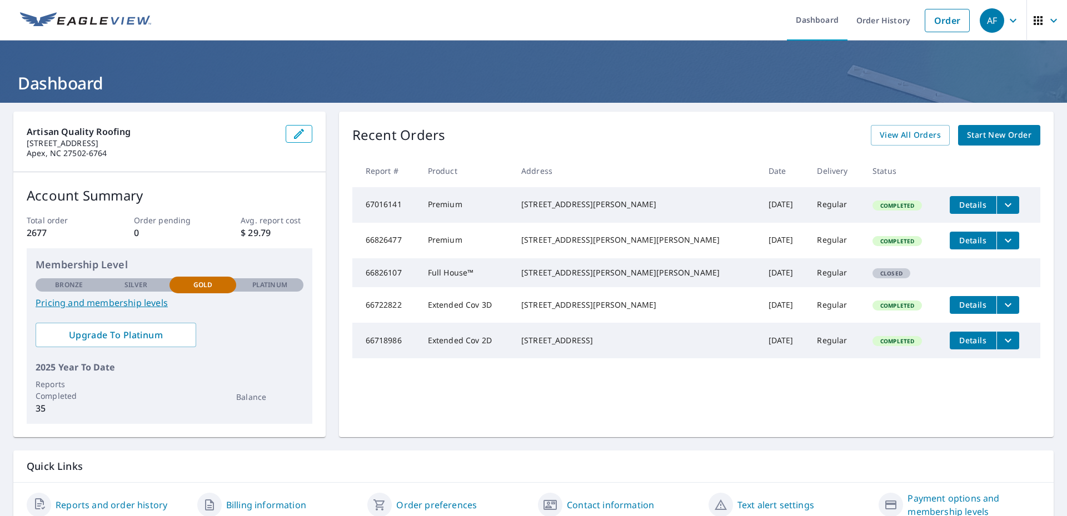
scroll to position [48, 0]
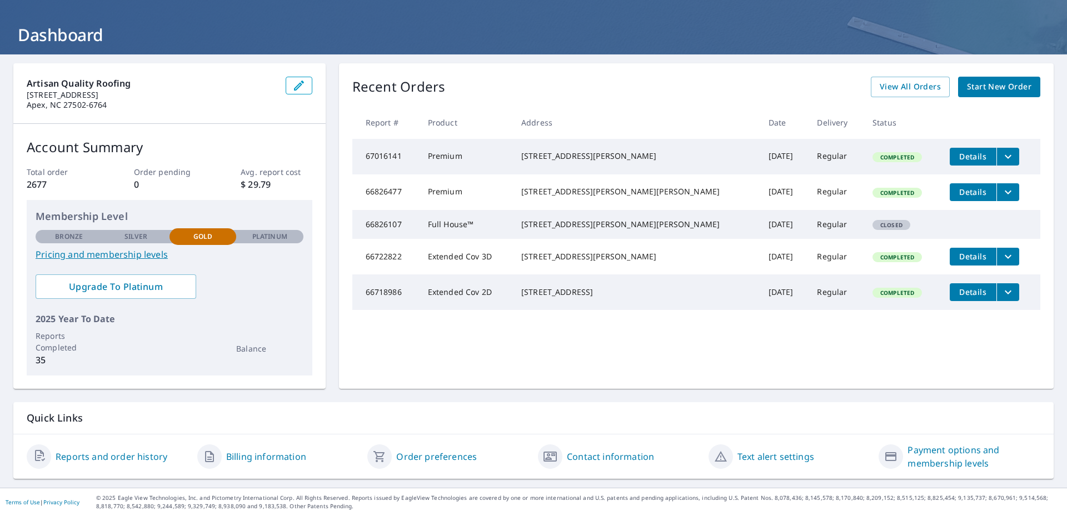
click at [106, 456] on link "Reports and order history" at bounding box center [112, 456] width 112 height 13
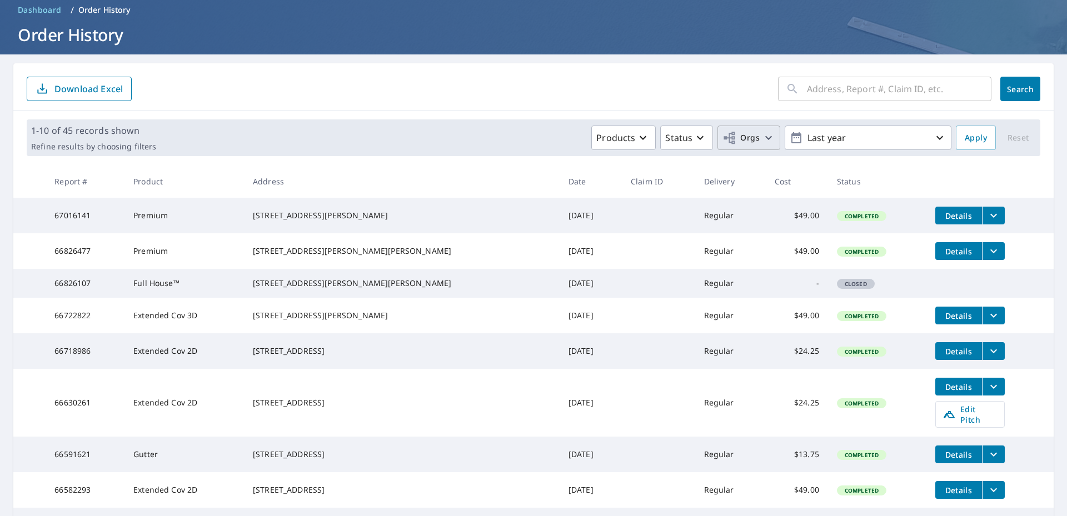
click at [753, 139] on span "Orgs" at bounding box center [749, 138] width 53 height 14
click at [522, 202] on input "Artisan Quality Builders, LLC" at bounding box center [523, 201] width 13 height 13
checkbox input "true"
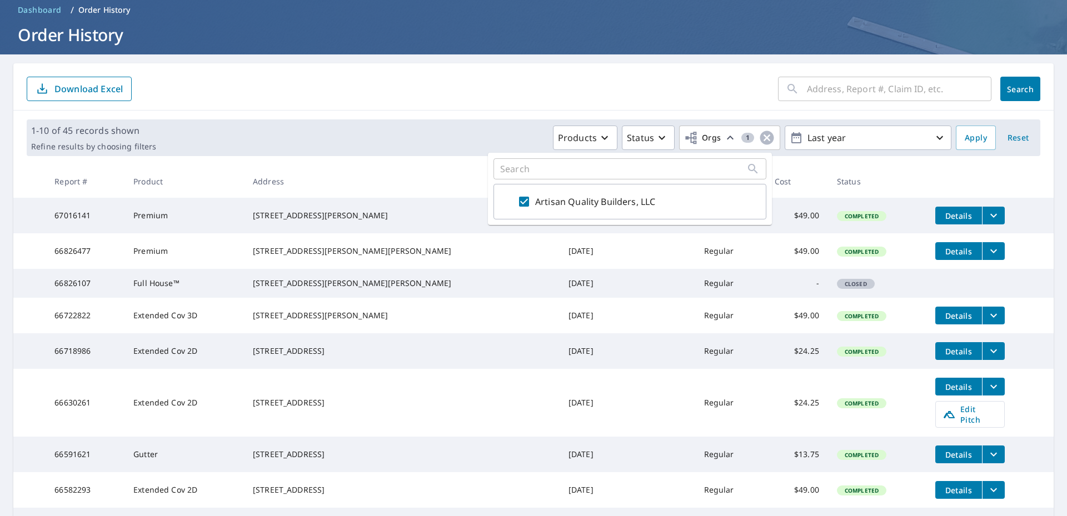
click at [1013, 192] on th at bounding box center [990, 181] width 127 height 33
click at [643, 141] on p "Status" at bounding box center [640, 137] width 27 height 13
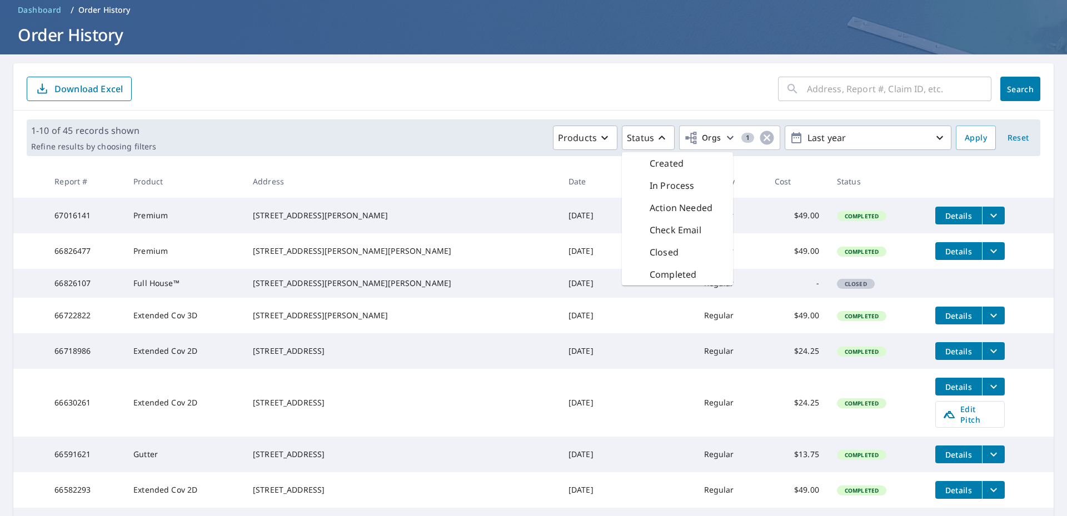
click at [640, 161] on div "Created" at bounding box center [657, 163] width 53 height 13
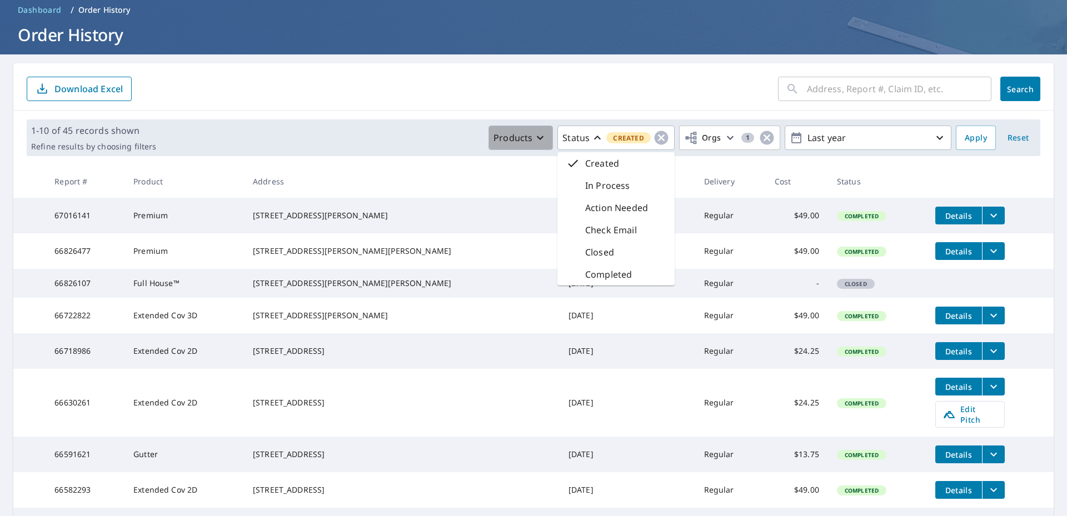
click at [534, 139] on icon "button" at bounding box center [540, 137] width 13 height 13
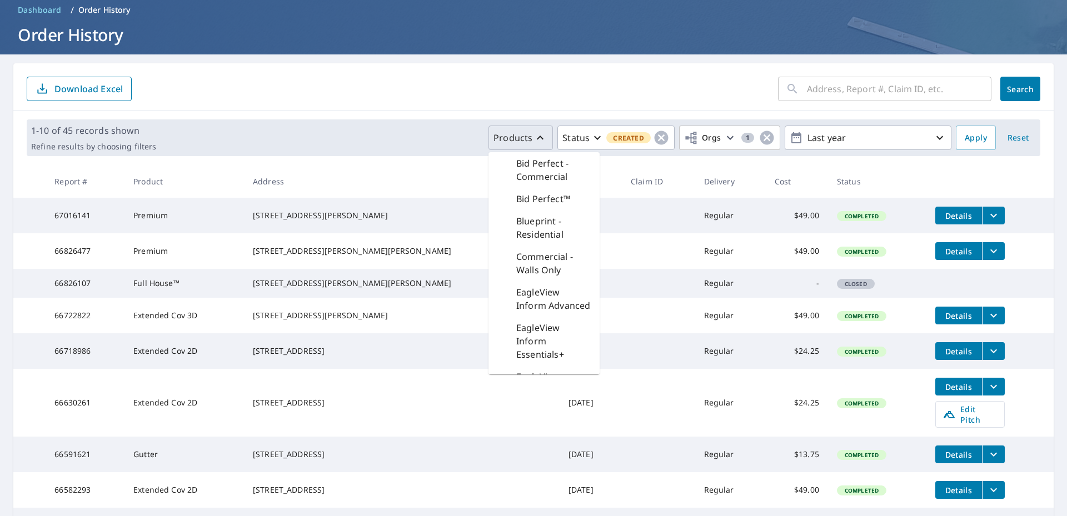
click at [432, 107] on div "​ Search Download Excel" at bounding box center [533, 86] width 1040 height 47
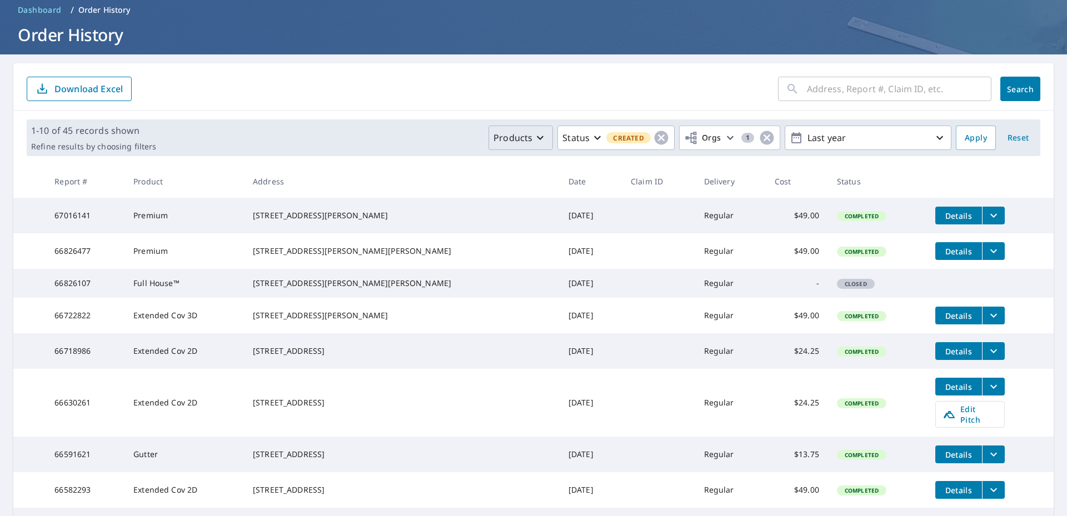
click at [44, 8] on span "Dashboard" at bounding box center [40, 9] width 44 height 11
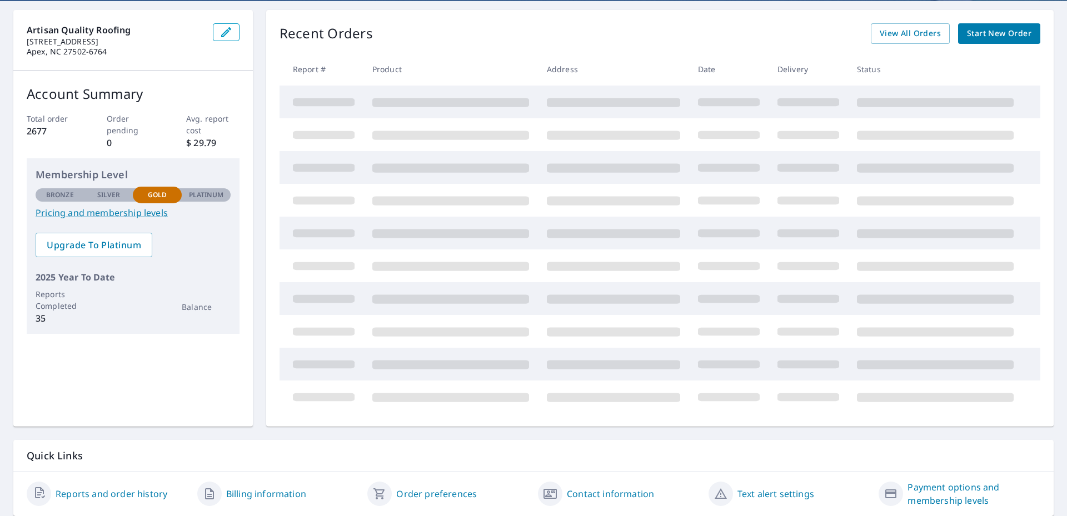
scroll to position [139, 0]
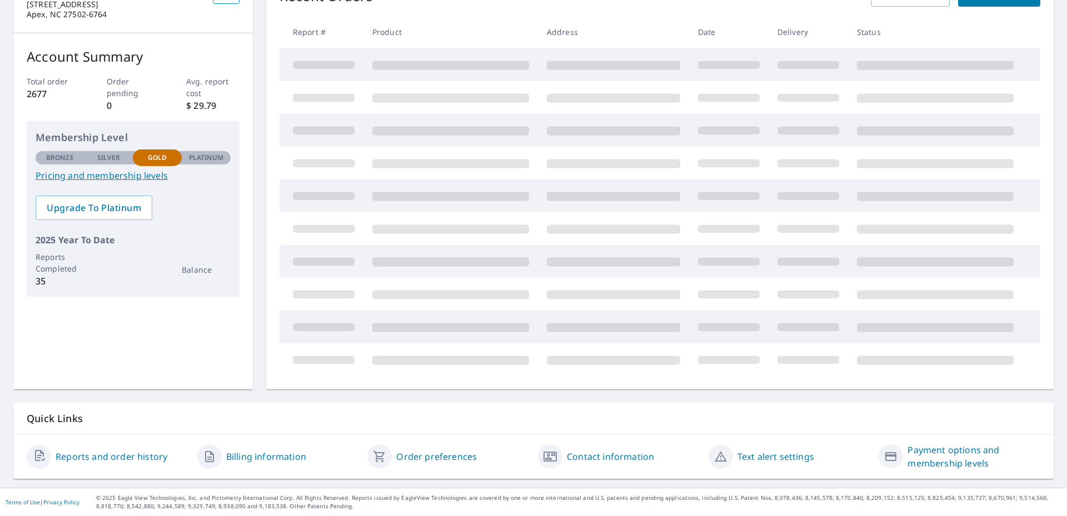
click at [121, 461] on link "Reports and order history" at bounding box center [112, 456] width 112 height 13
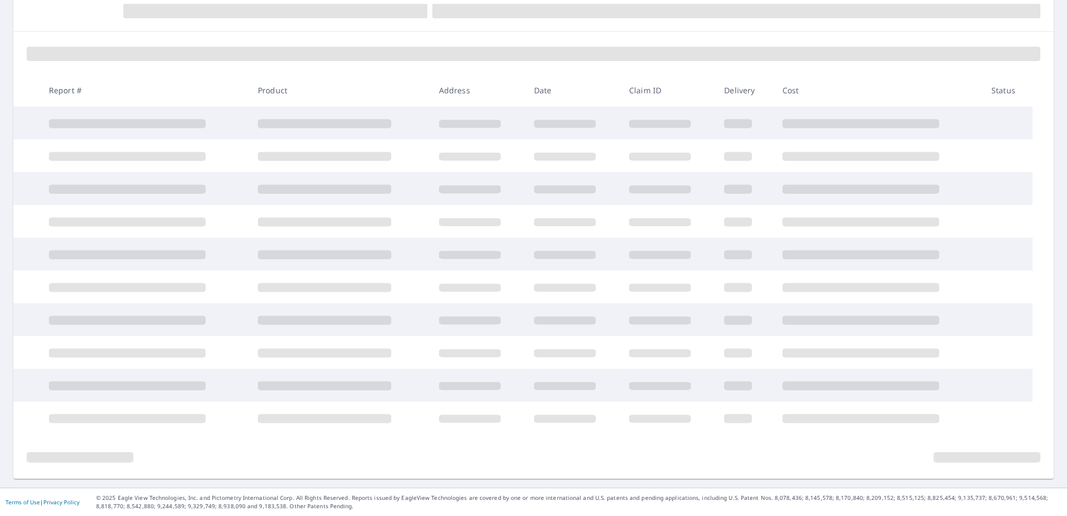
scroll to position [139, 0]
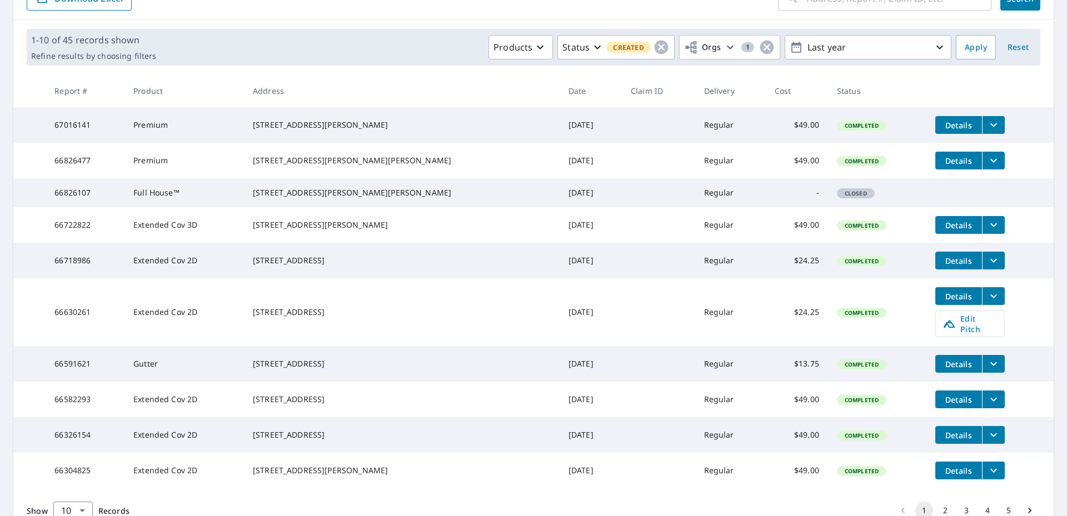
click at [982, 116] on button "filesDropdownBtn-67016141" at bounding box center [993, 125] width 23 height 18
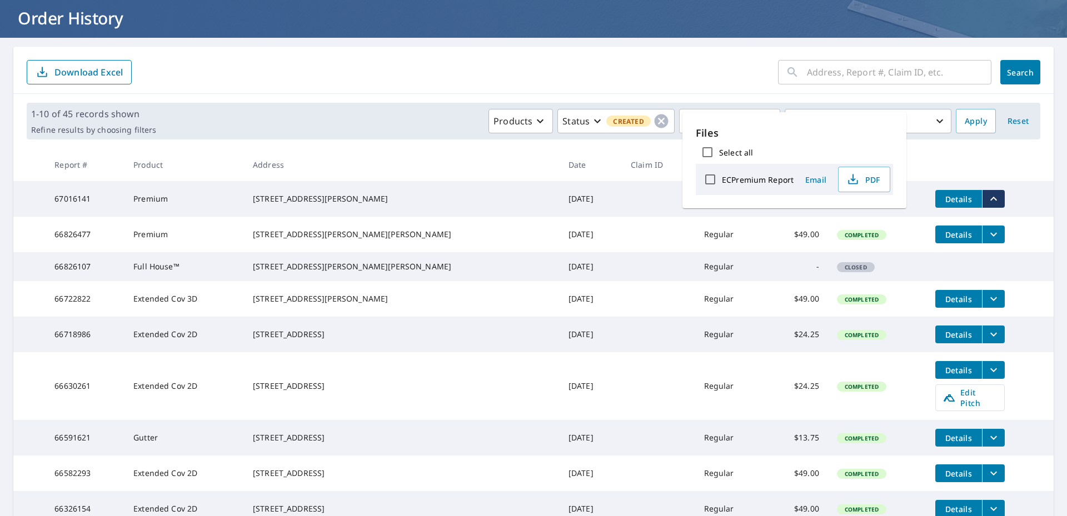
scroll to position [0, 0]
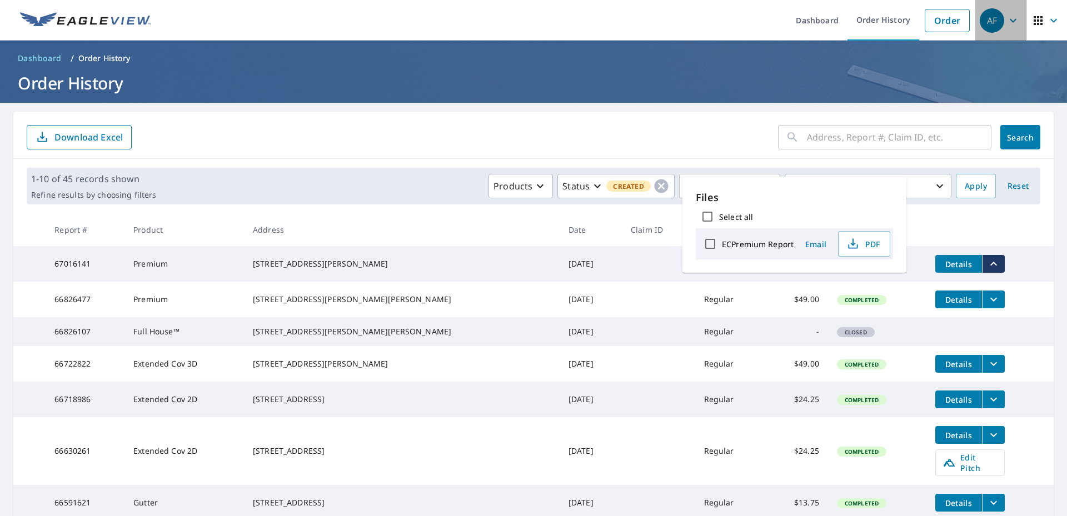
click at [1008, 22] on icon "button" at bounding box center [1013, 20] width 13 height 13
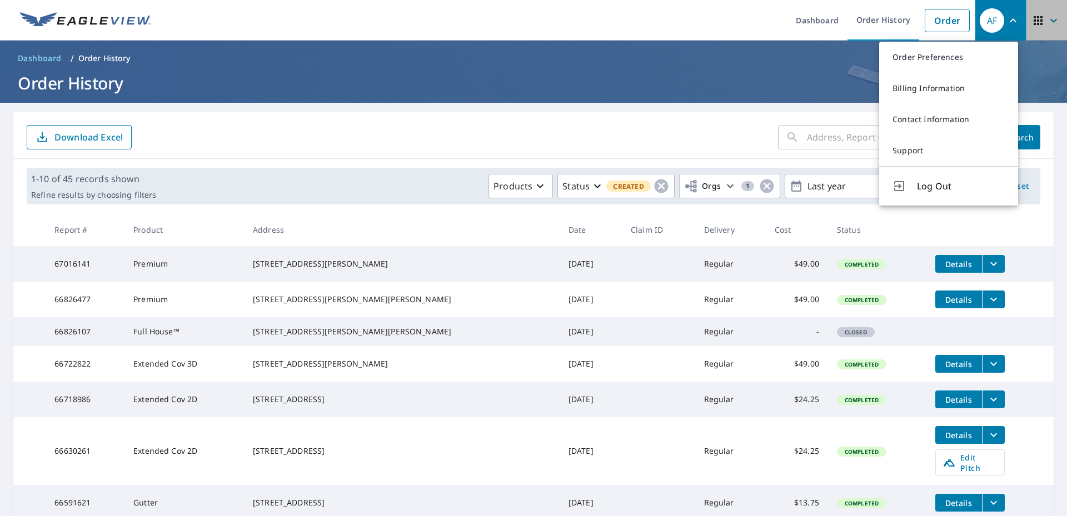
click at [1047, 23] on icon "button" at bounding box center [1053, 20] width 13 height 13
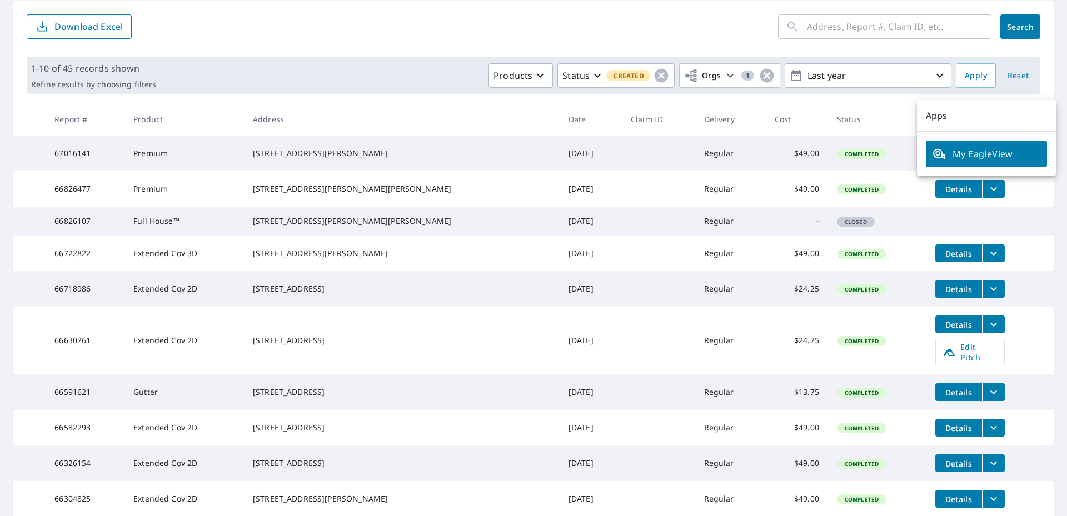
scroll to position [232, 0]
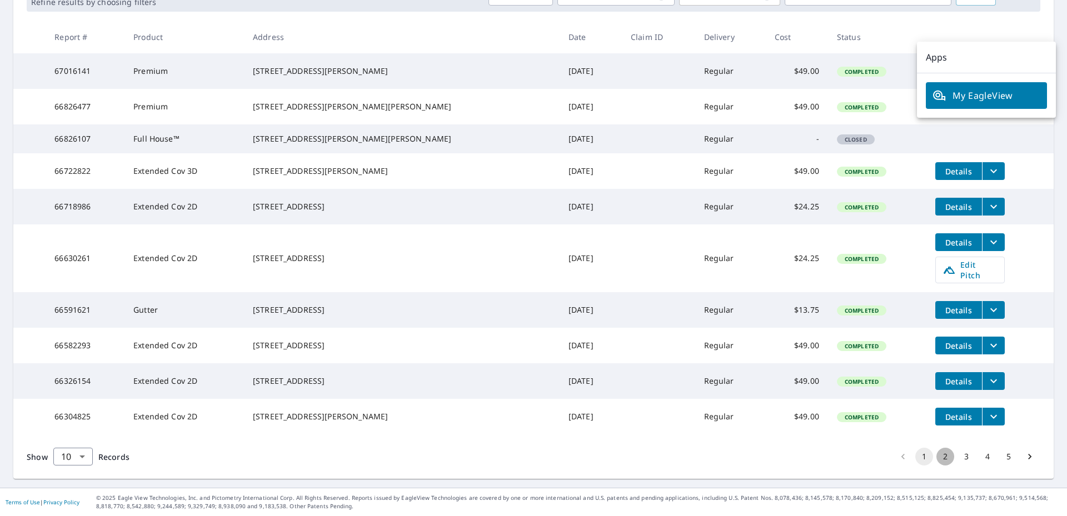
click at [938, 461] on button "2" at bounding box center [946, 457] width 18 height 18
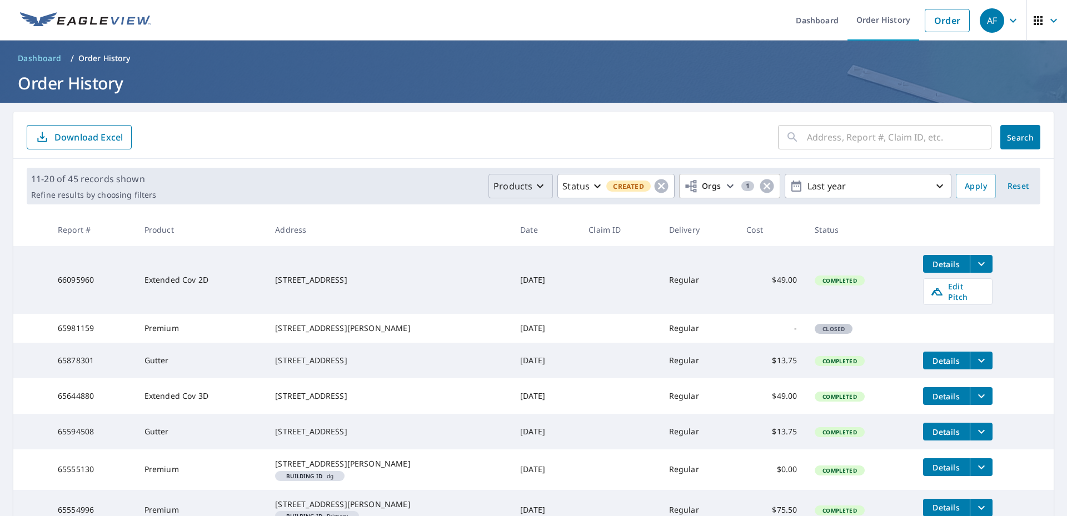
click at [523, 188] on p "Products" at bounding box center [513, 186] width 39 height 13
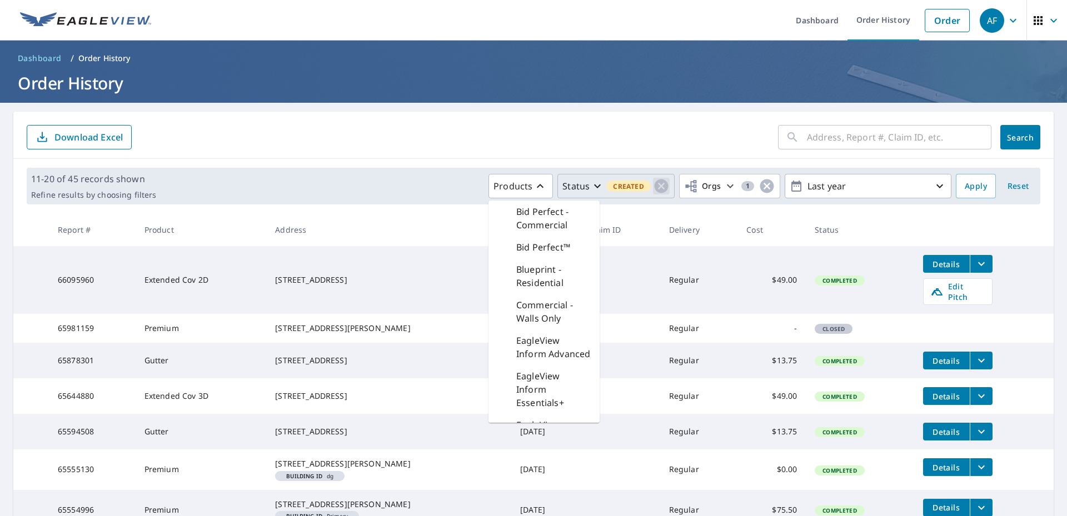
click at [654, 188] on icon "button" at bounding box center [661, 187] width 14 height 14
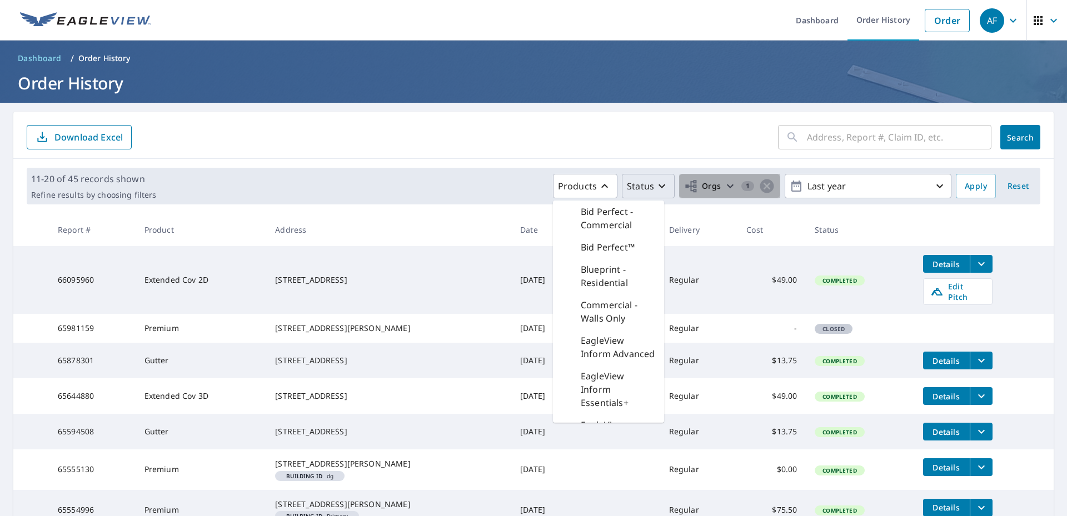
click at [701, 190] on span "Orgs" at bounding box center [702, 187] width 37 height 14
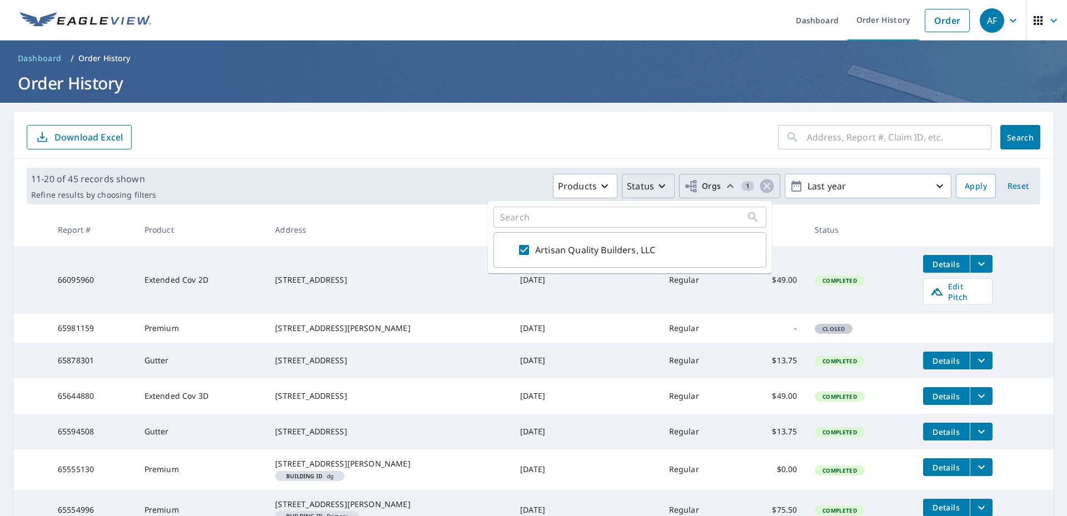
click at [701, 190] on span "Orgs" at bounding box center [702, 187] width 37 height 14
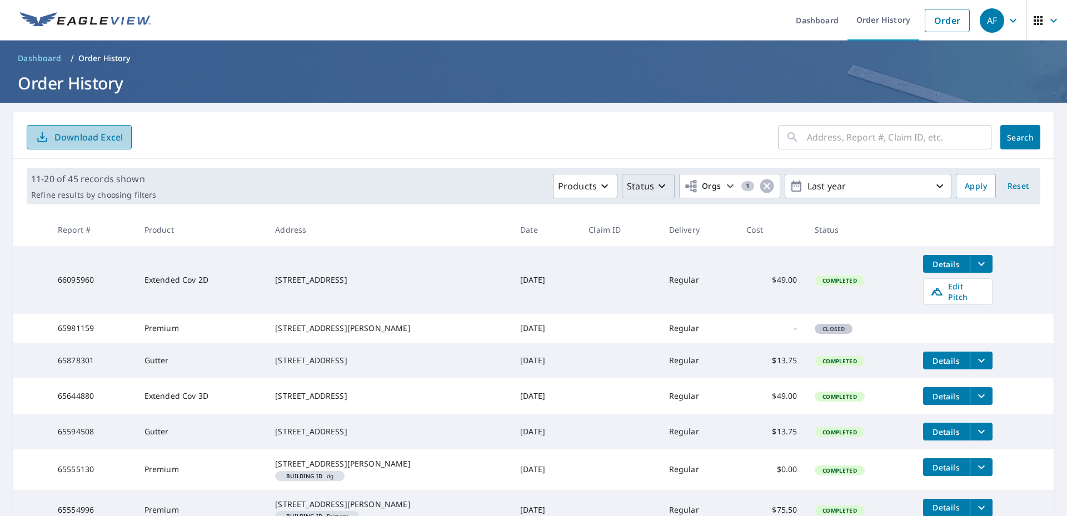
click at [89, 137] on p "Download Excel" at bounding box center [88, 137] width 68 height 12
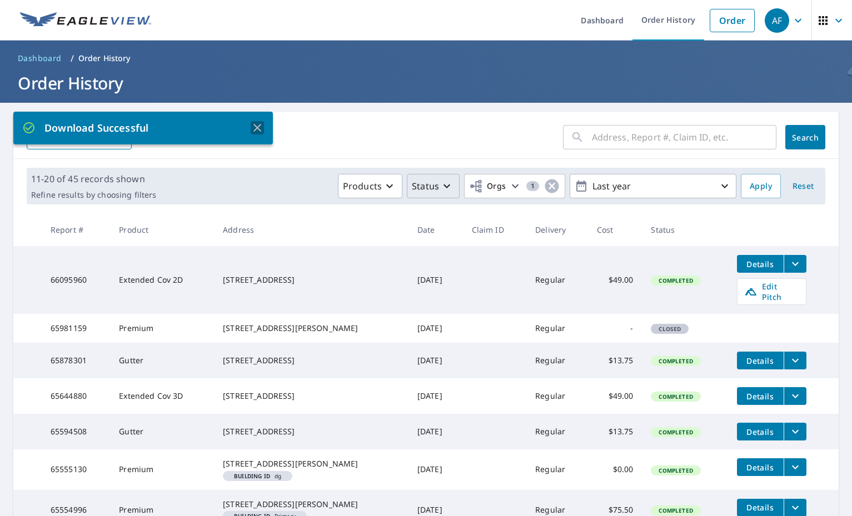
click at [258, 123] on icon "button" at bounding box center [257, 127] width 13 height 13
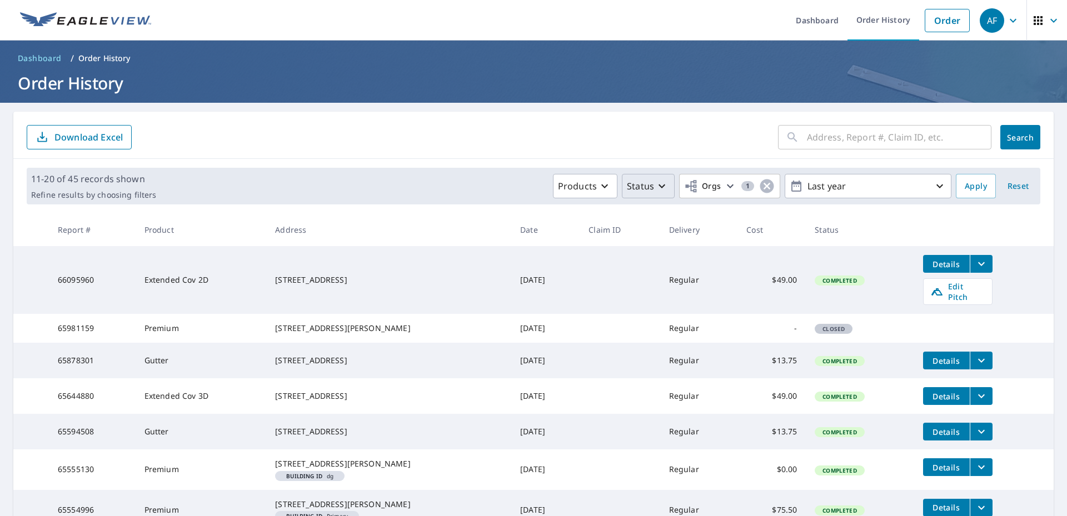
click at [38, 54] on span "Dashboard" at bounding box center [40, 58] width 44 height 11
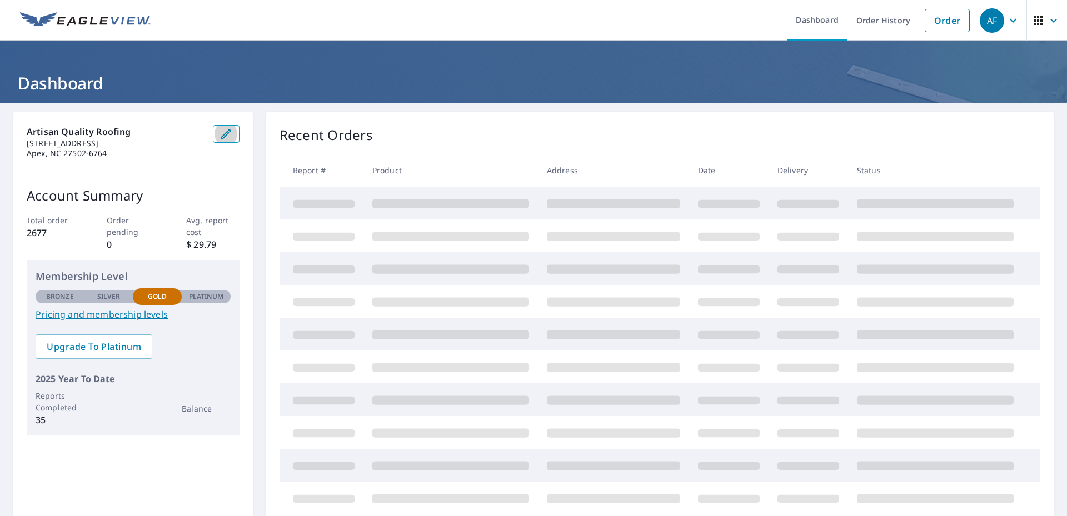
click at [220, 133] on icon "button" at bounding box center [226, 133] width 13 height 13
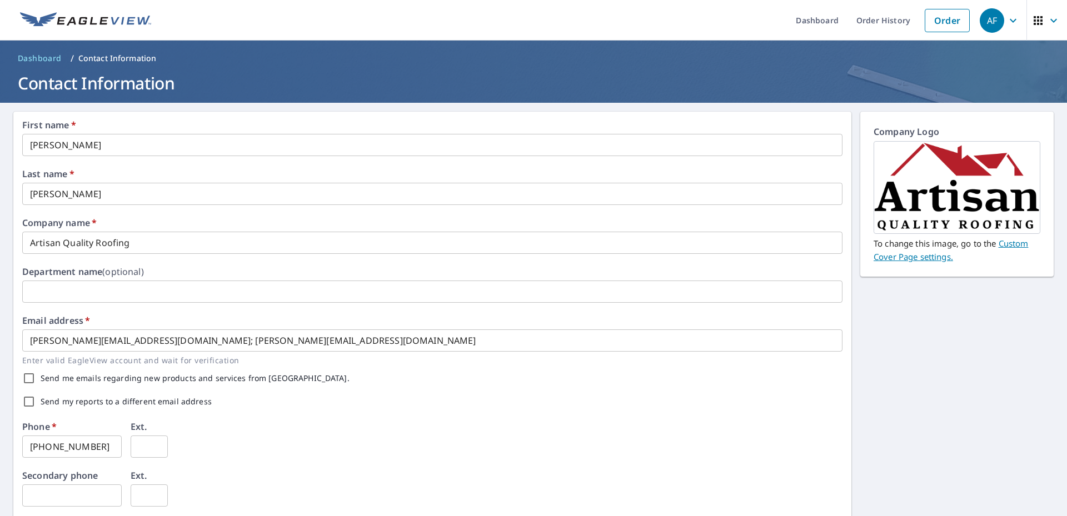
scroll to position [222, 0]
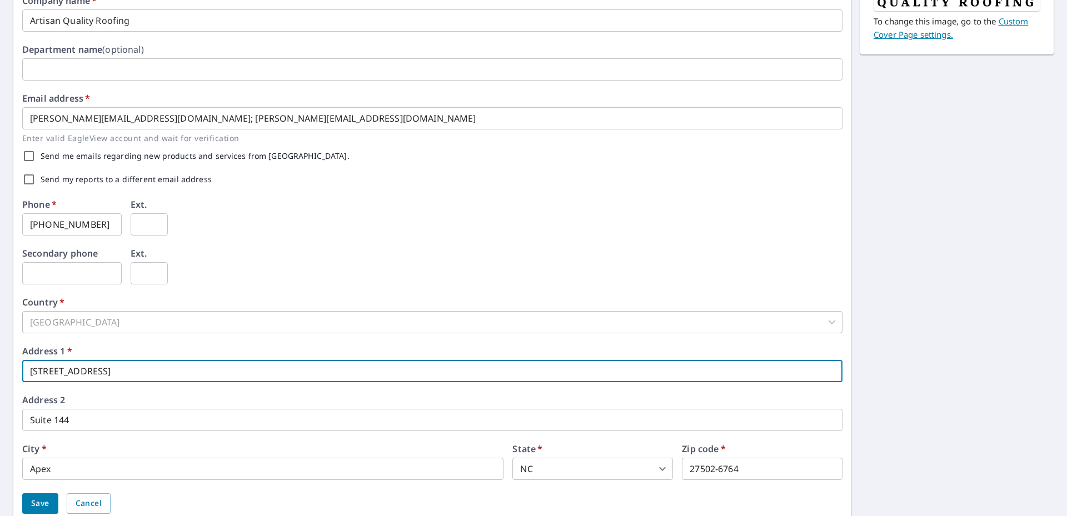
drag, startPoint x: 147, startPoint y: 375, endPoint x: 21, endPoint y: 377, distance: 126.2
click at [21, 377] on div "First name   * Abel ​ Last name   * Figueroa ​ Company name   * Artisan Quality…" at bounding box center [432, 206] width 838 height 634
type input "12927 US 64 HWY E STE"
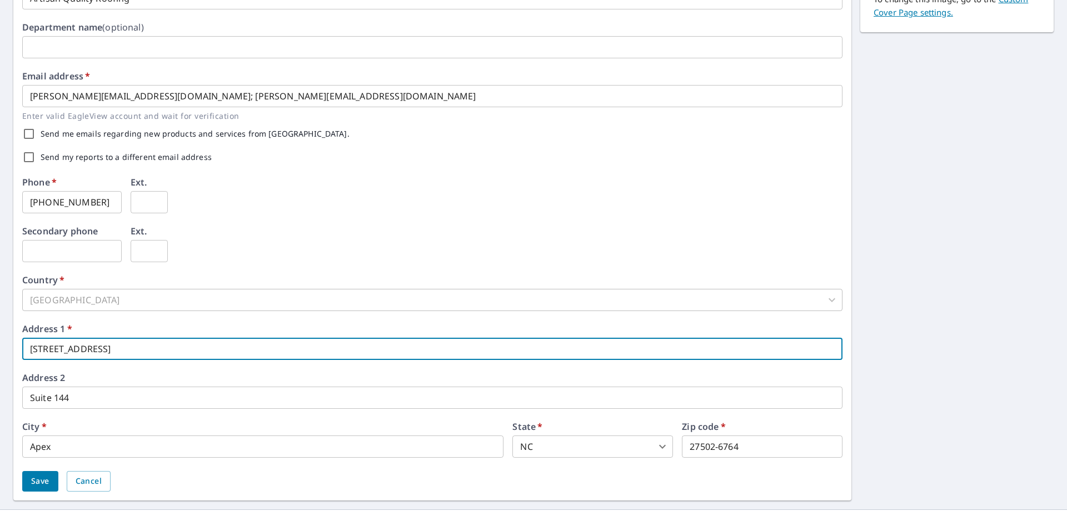
scroll to position [266, 0]
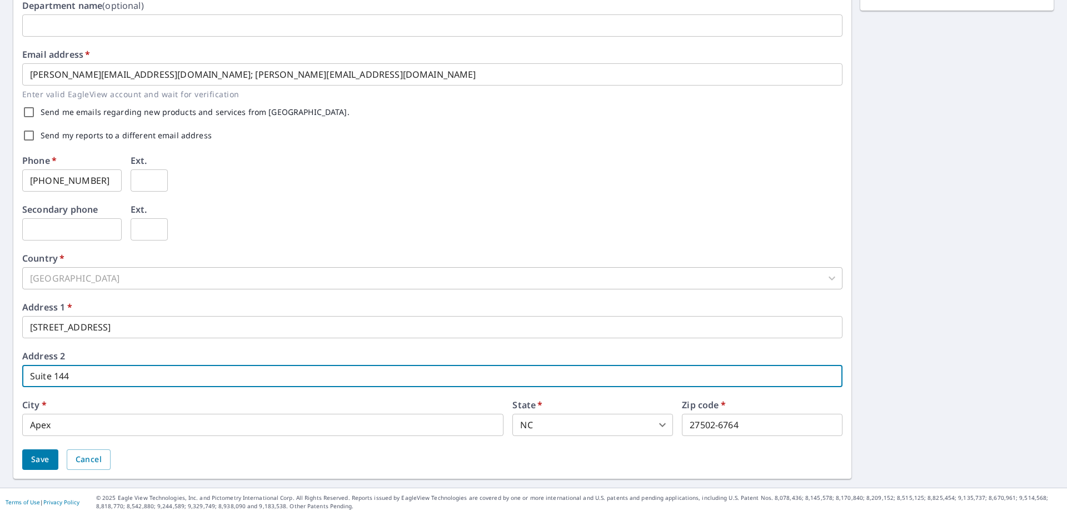
drag, startPoint x: 47, startPoint y: 378, endPoint x: 58, endPoint y: 371, distance: 13.3
click at [59, 372] on input "Suite 144" at bounding box center [432, 376] width 820 height 22
type input "Suite 100"
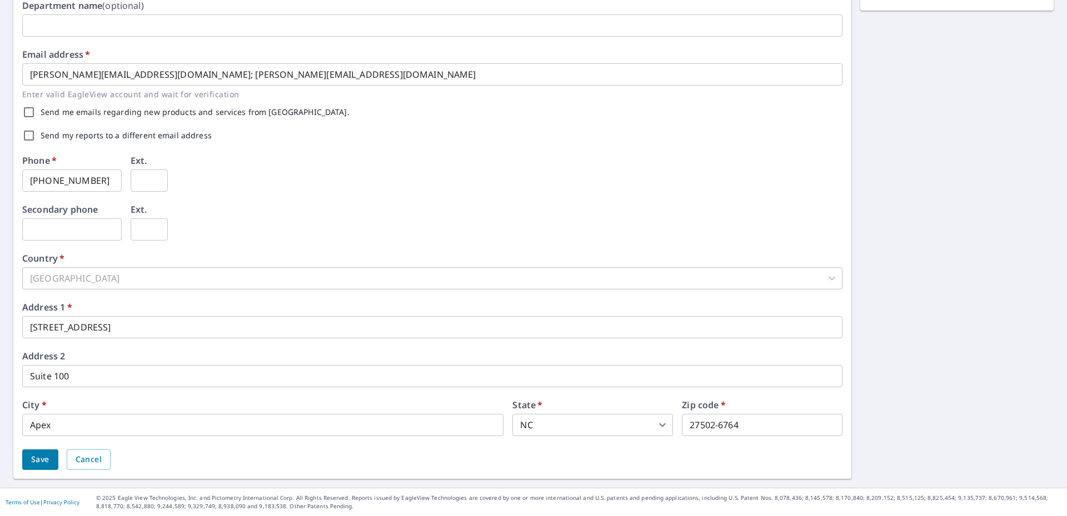
click at [576, 298] on div "First name   * Abel ​ Last name   * Figueroa ​ Company name   * Artisan Quality…" at bounding box center [432, 162] width 820 height 616
drag, startPoint x: 658, startPoint y: 429, endPoint x: 716, endPoint y: 419, distance: 59.2
click at [716, 419] on input "27502-6764" at bounding box center [762, 425] width 161 height 22
click at [729, 424] on input "27502-6764" at bounding box center [762, 425] width 161 height 22
drag, startPoint x: 737, startPoint y: 427, endPoint x: 684, endPoint y: 427, distance: 53.4
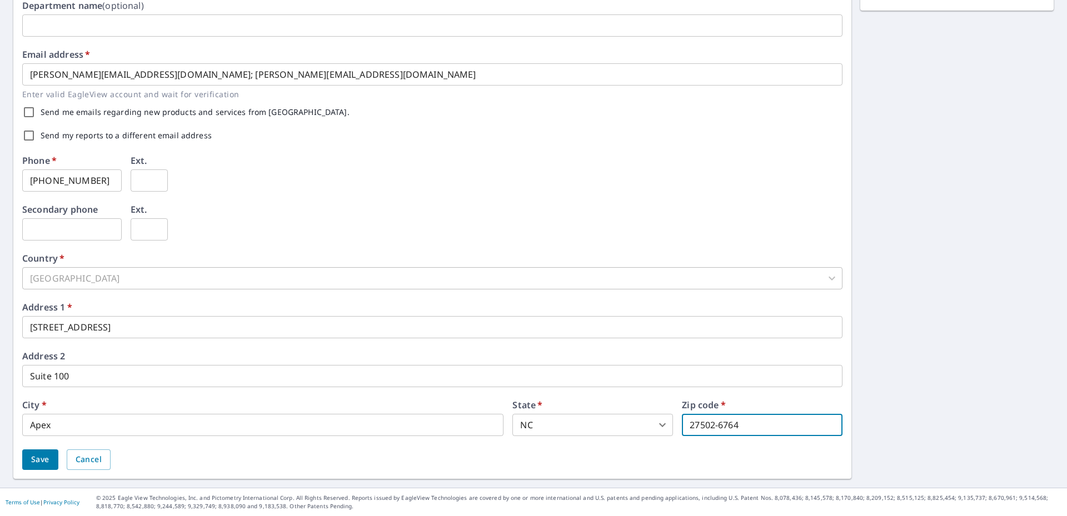
type input "27523"
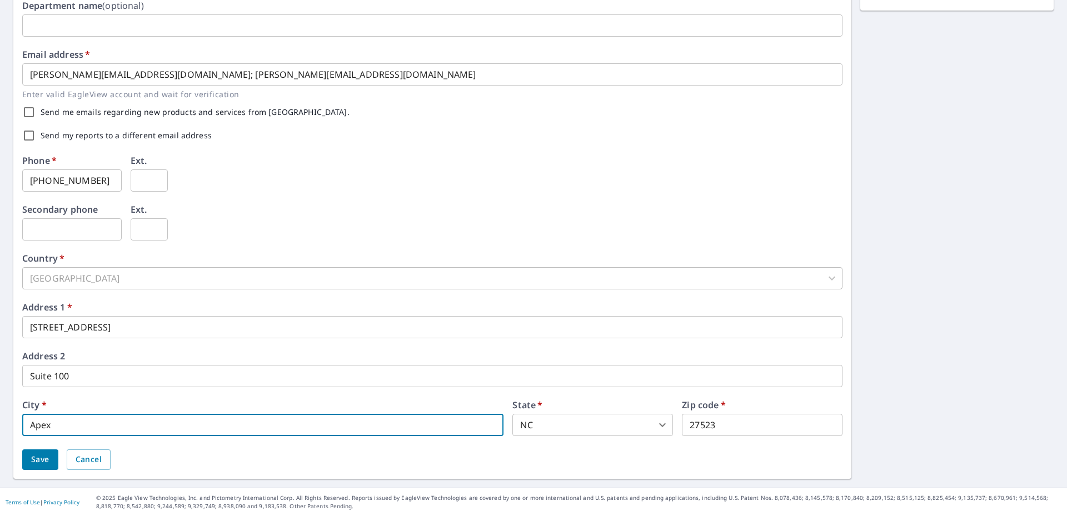
click at [303, 427] on input "Apex" at bounding box center [262, 425] width 481 height 22
click at [42, 457] on span "Save" at bounding box center [40, 460] width 18 height 14
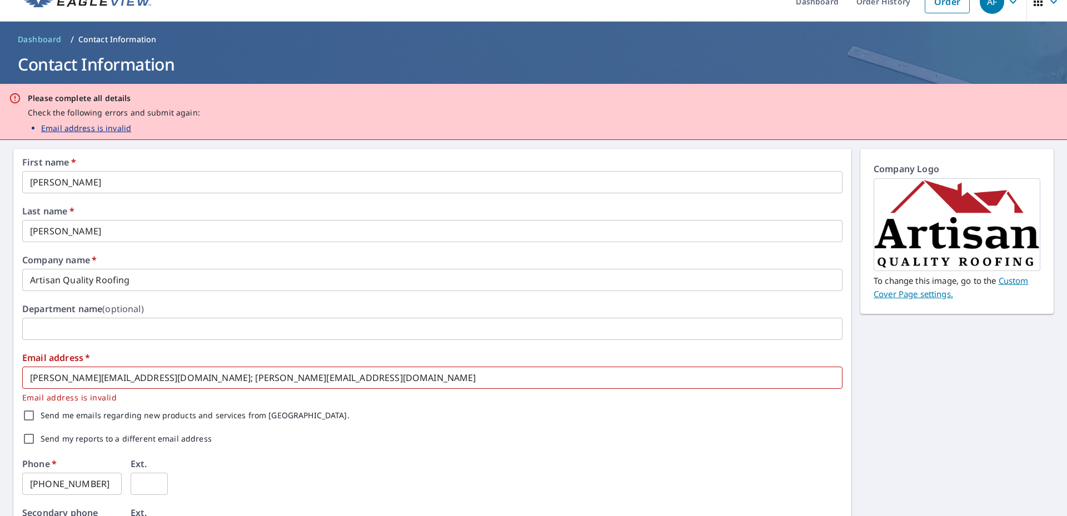
scroll to position [0, 0]
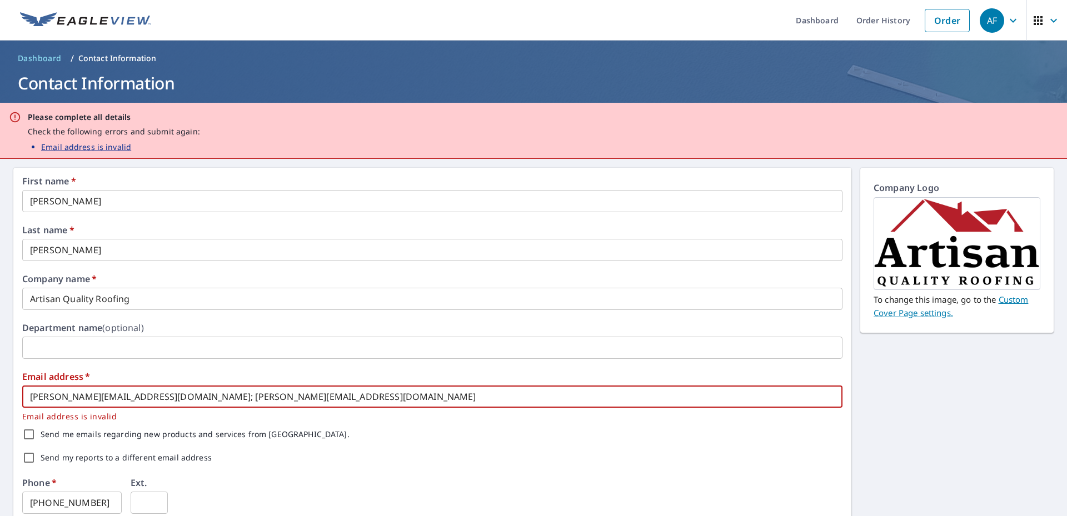
click at [345, 397] on input "abel@artisanqualityroofing.com; dustin@artisanqualityroofing.com" at bounding box center [432, 397] width 820 height 22
click at [335, 397] on input "abel@artisanqualityroofing.com; dustin@artisanqualityroofing.com" at bounding box center [432, 397] width 820 height 22
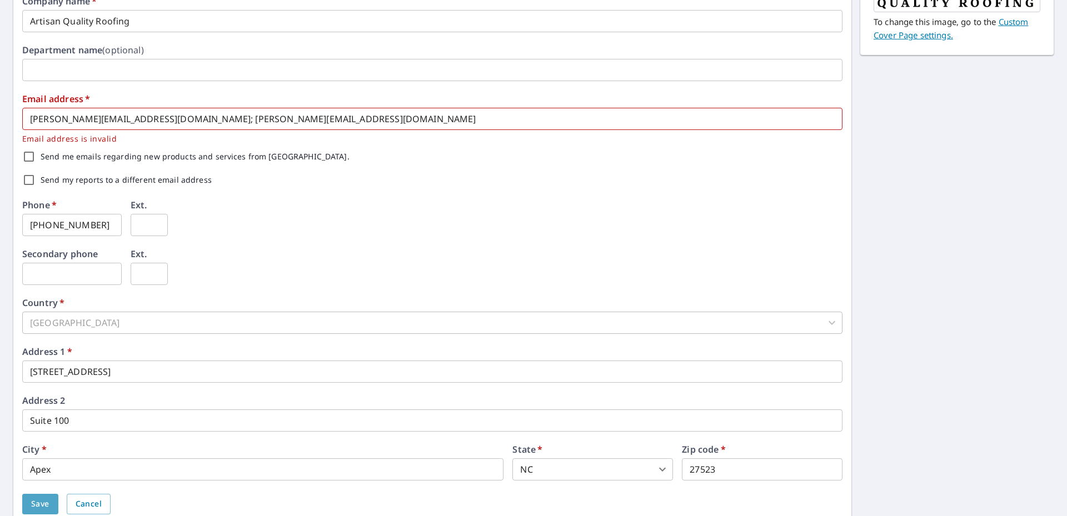
click at [52, 497] on button "Save" at bounding box center [40, 504] width 36 height 21
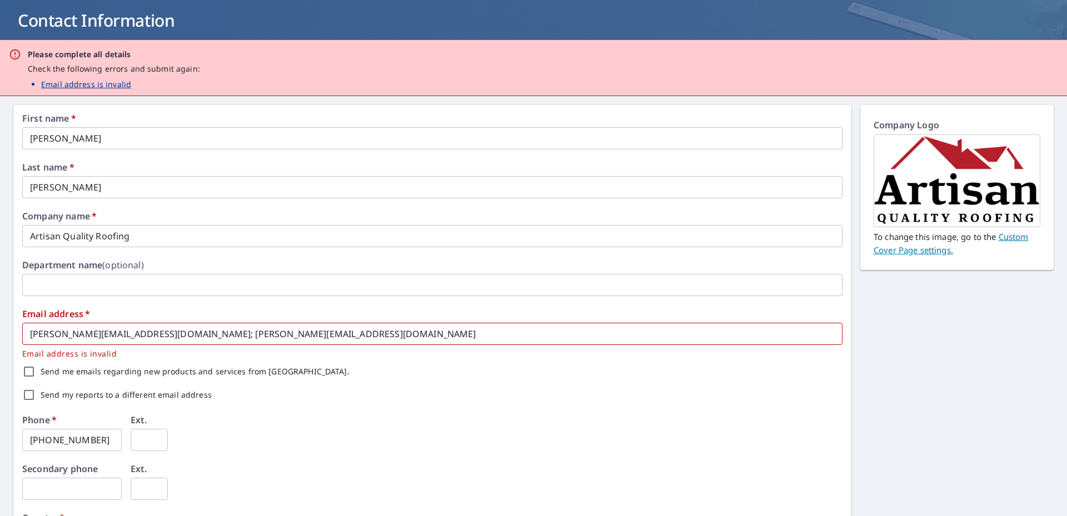
scroll to position [0, 0]
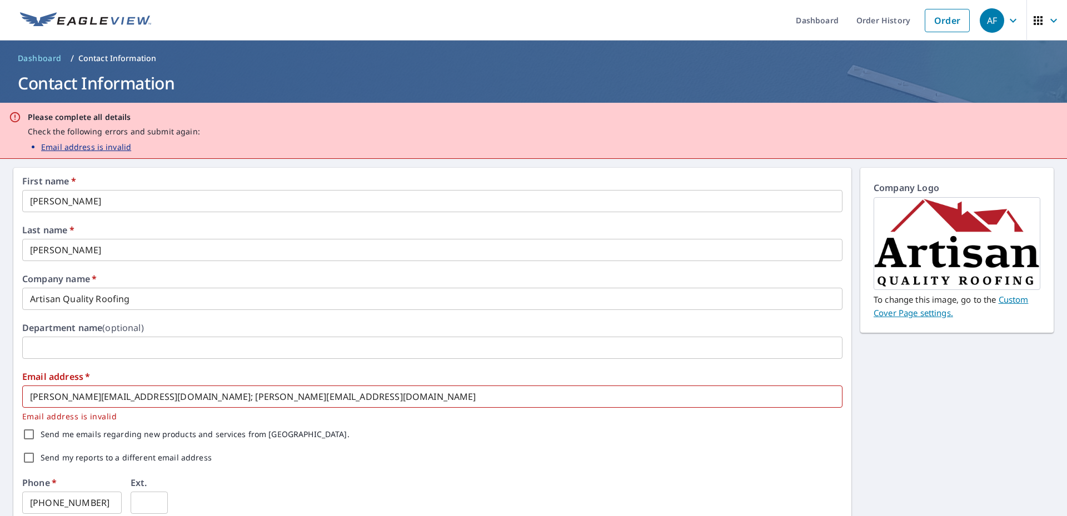
click at [75, 151] on p "Email address is invalid" at bounding box center [86, 147] width 90 height 12
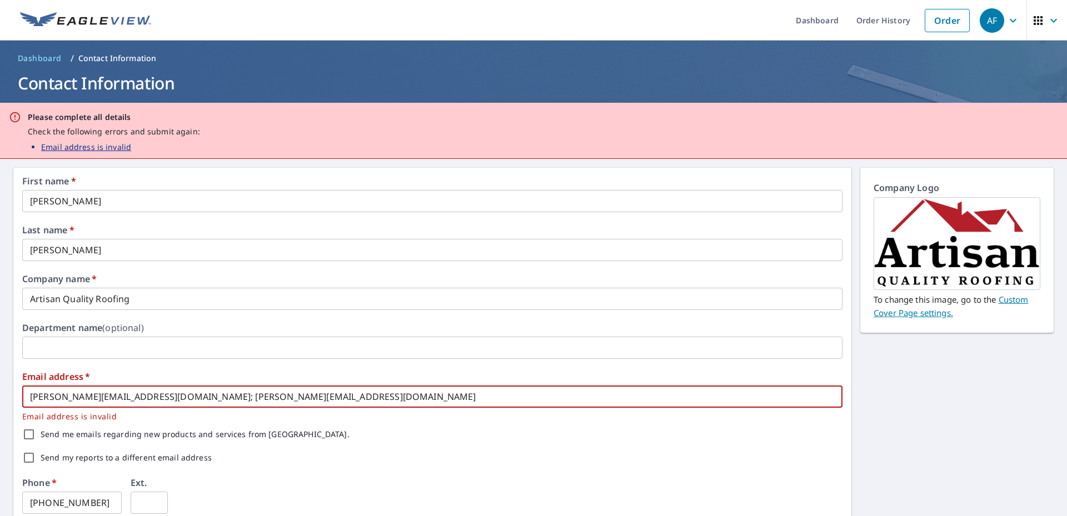
click at [81, 150] on p "Email address is invalid" at bounding box center [86, 147] width 90 height 12
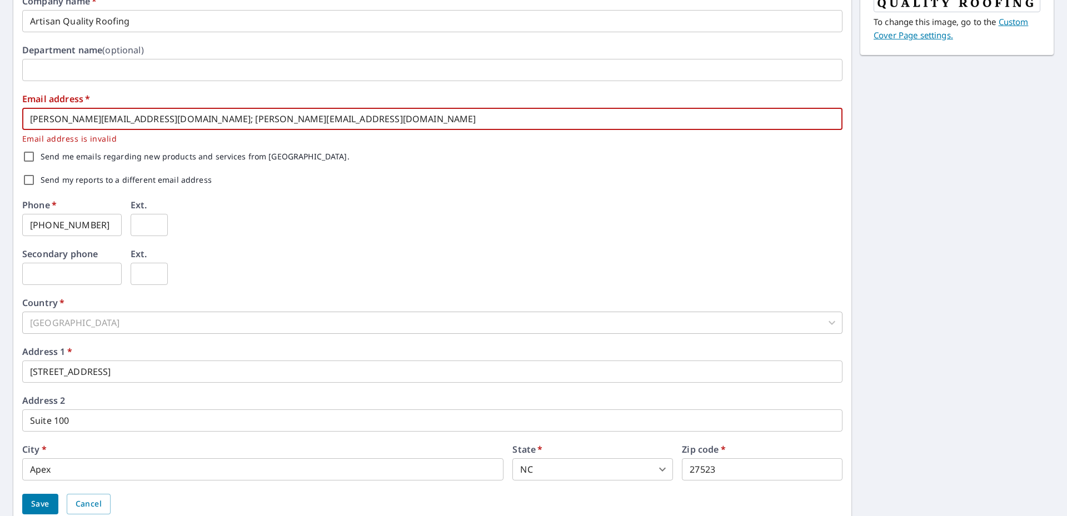
scroll to position [322, 0]
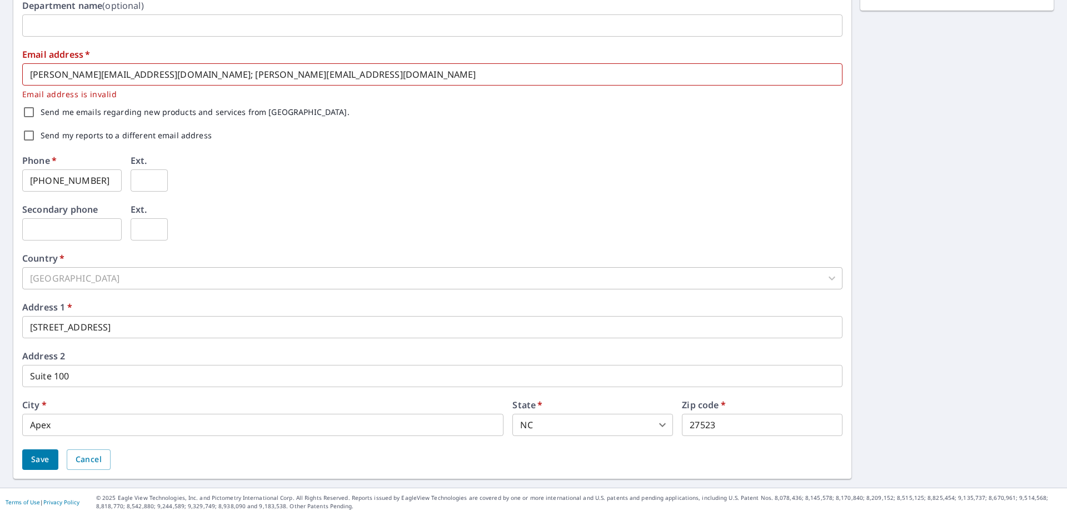
click at [116, 281] on div "[GEOGRAPHIC_DATA]" at bounding box center [432, 278] width 820 height 22
click at [33, 461] on span "Save" at bounding box center [40, 460] width 18 height 14
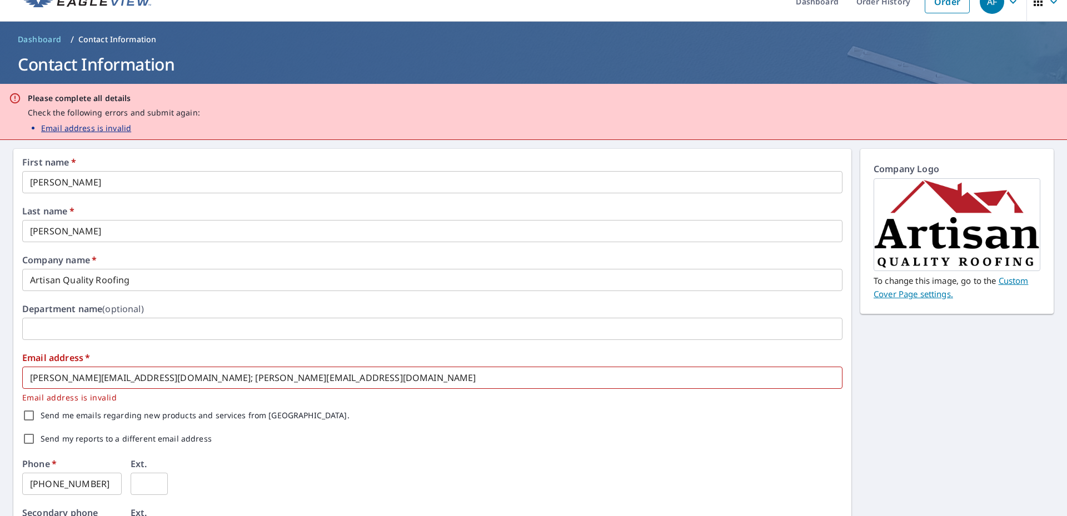
scroll to position [0, 0]
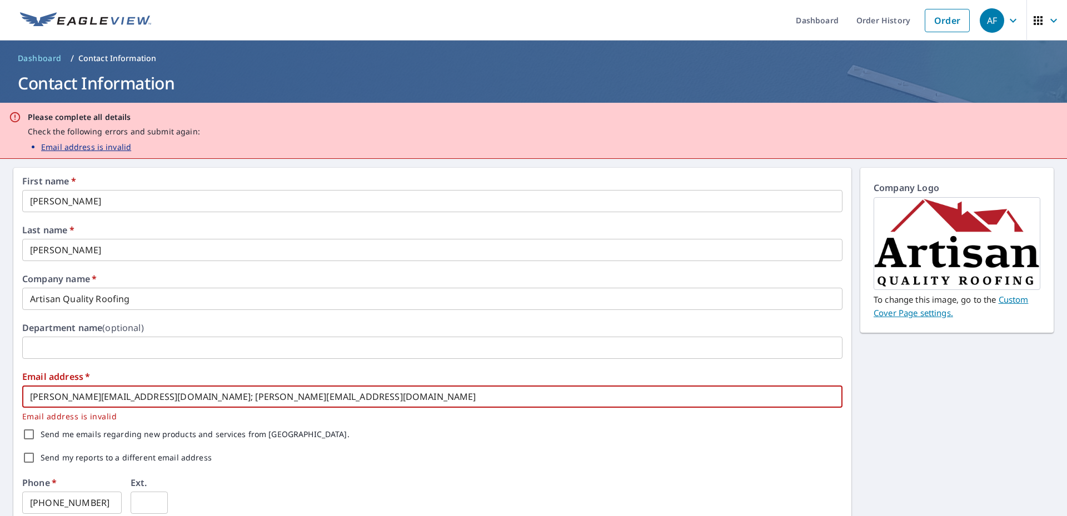
click at [335, 399] on input "abel@artisanqualityroofing.com; dustin@artisanqualityroofing.com" at bounding box center [432, 397] width 820 height 22
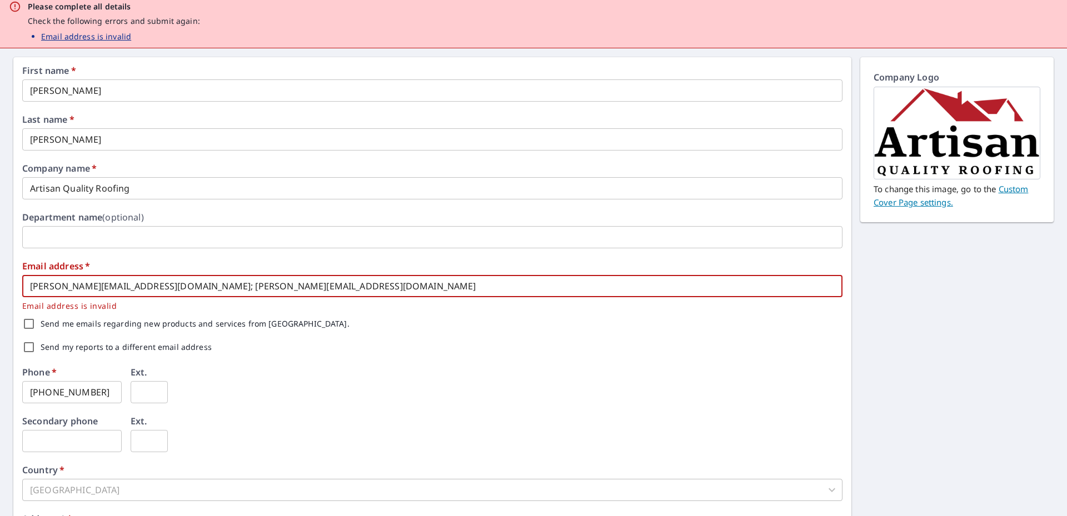
scroll to position [111, 0]
drag, startPoint x: 320, startPoint y: 282, endPoint x: 705, endPoint y: 266, distance: 386.1
click at [322, 282] on input "abel@artisanqualityroofing.com; dustin@artisanqualityroofing.com" at bounding box center [432, 286] width 820 height 22
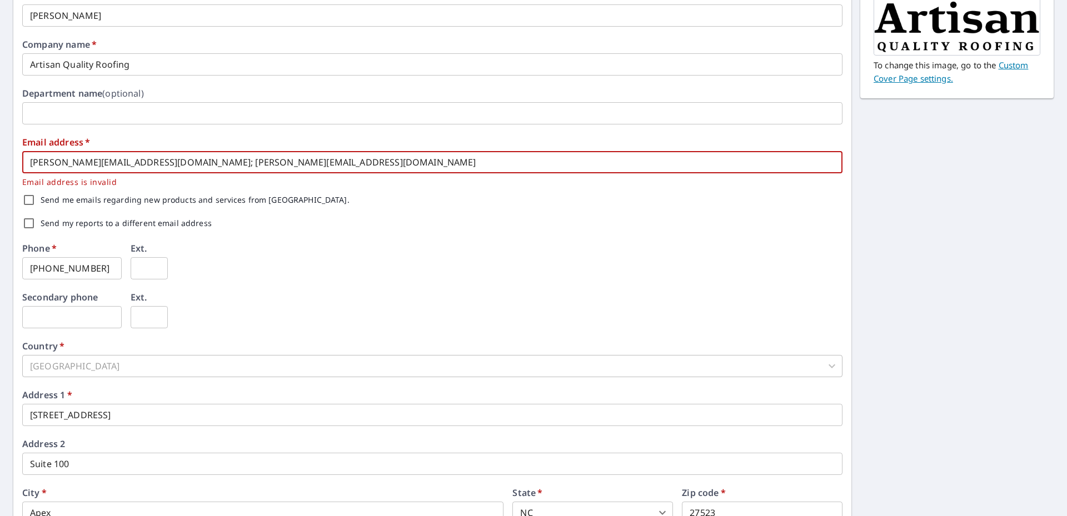
scroll to position [322, 0]
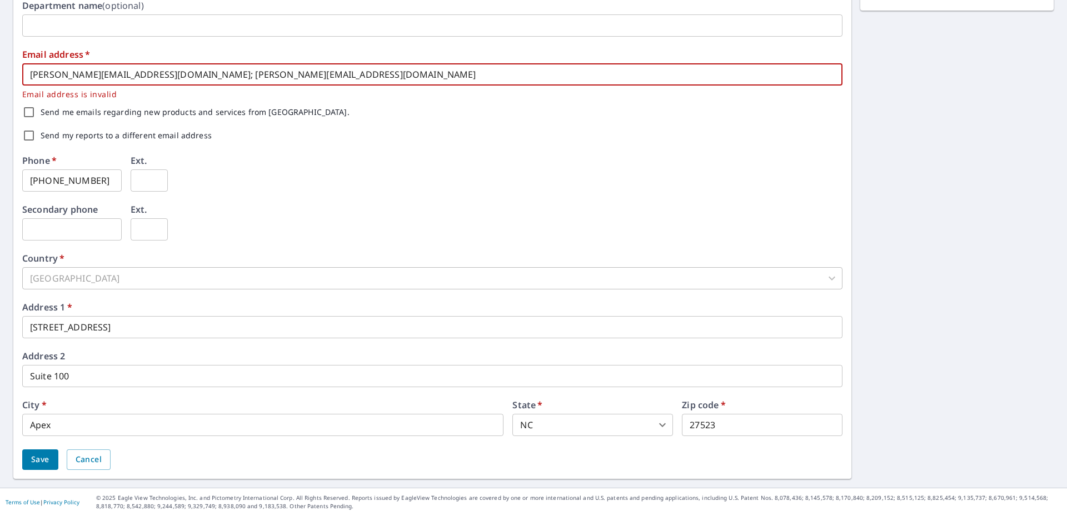
click at [42, 463] on span "Save" at bounding box center [40, 460] width 18 height 14
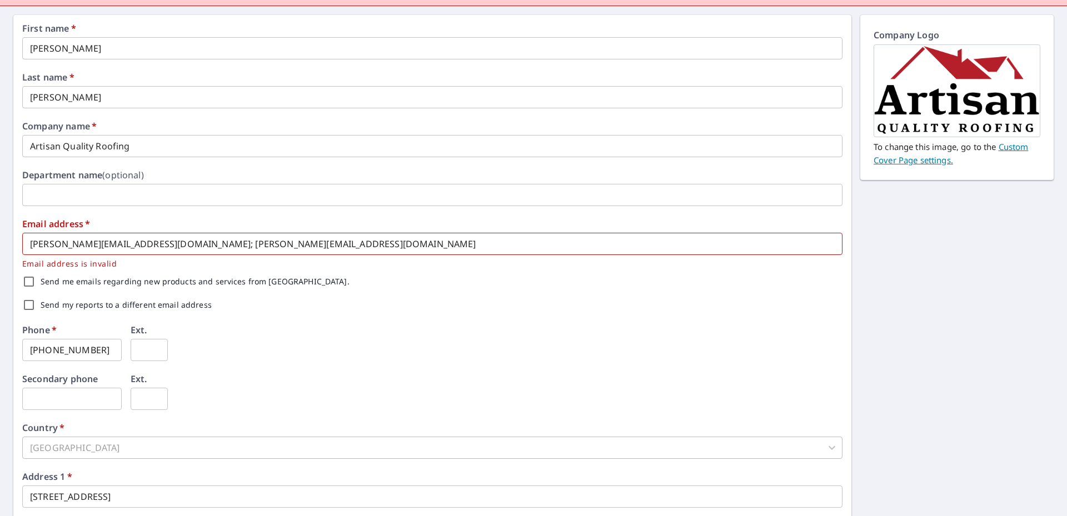
scroll to position [167, 0]
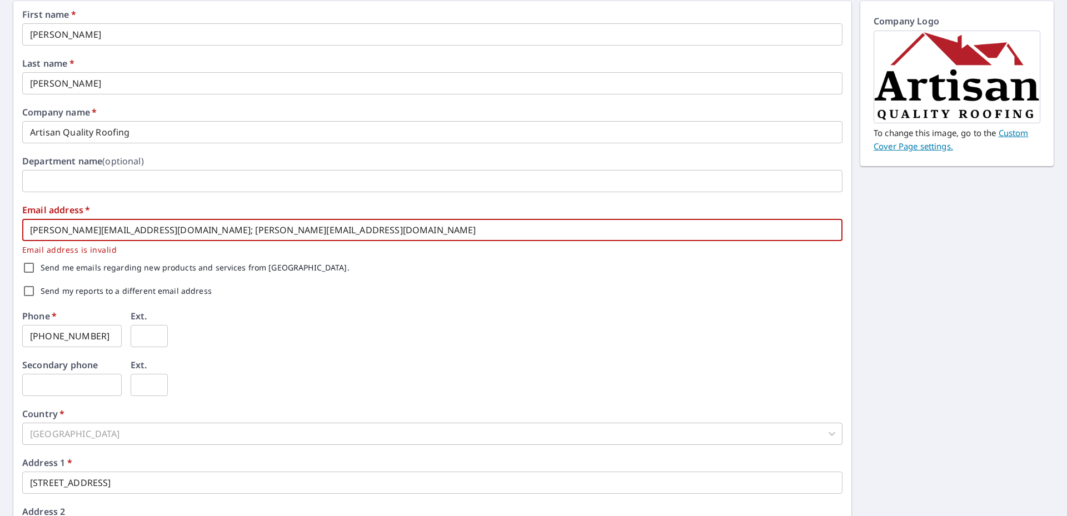
drag, startPoint x: 328, startPoint y: 232, endPoint x: 174, endPoint y: 225, distance: 154.7
click at [174, 225] on input "abel@artisanqualityroofing.com; dustin@artisanqualityroofing.com" at bounding box center [432, 230] width 820 height 22
type input "abel@artisanqualityroofing.com; dustin@artisanqualityroofing.com"
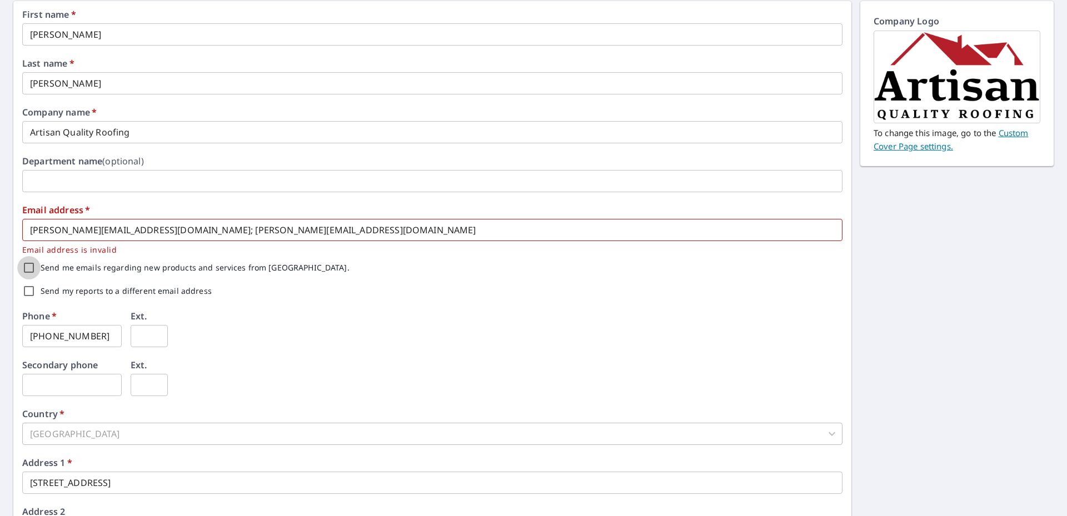
click at [380, 341] on div "Phone   * 919-906-3791 ​ Ext. ​" at bounding box center [432, 336] width 820 height 49
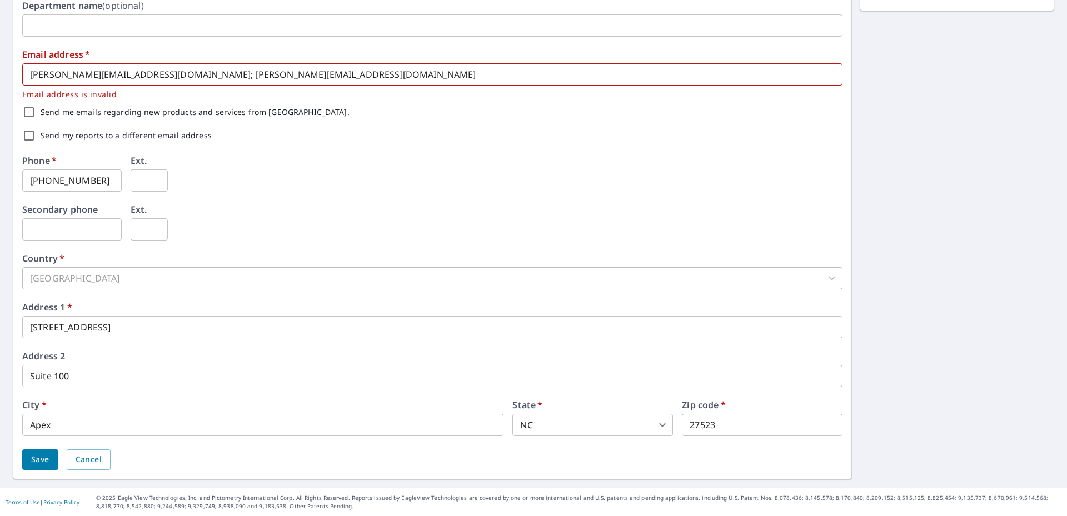
click at [42, 460] on span "Save" at bounding box center [40, 460] width 18 height 14
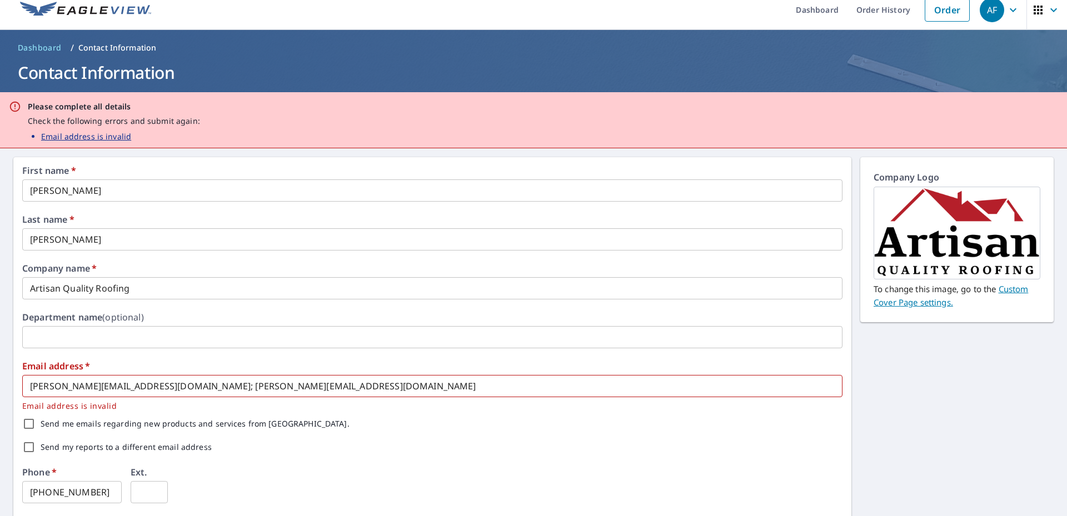
scroll to position [0, 0]
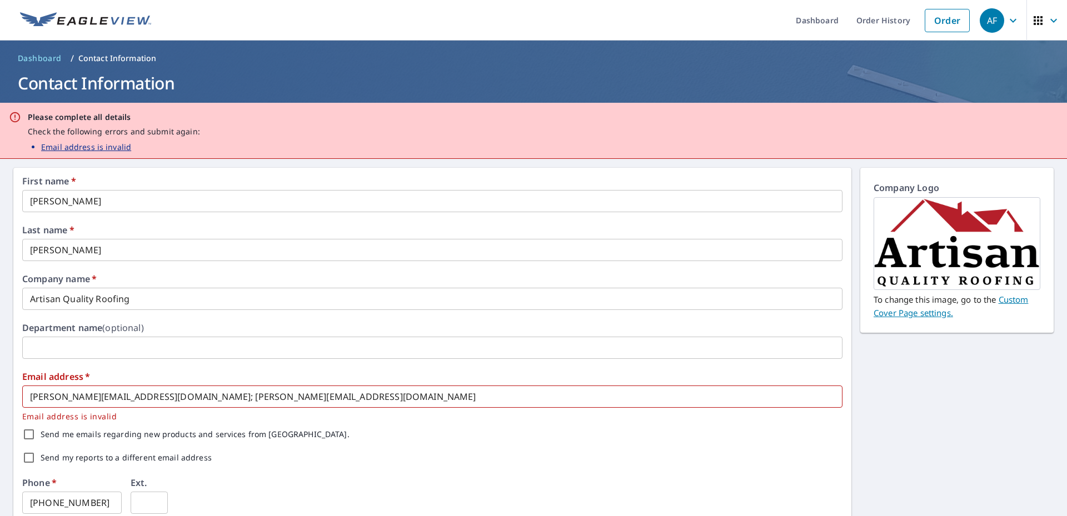
click at [1051, 21] on icon "button" at bounding box center [1054, 20] width 7 height 4
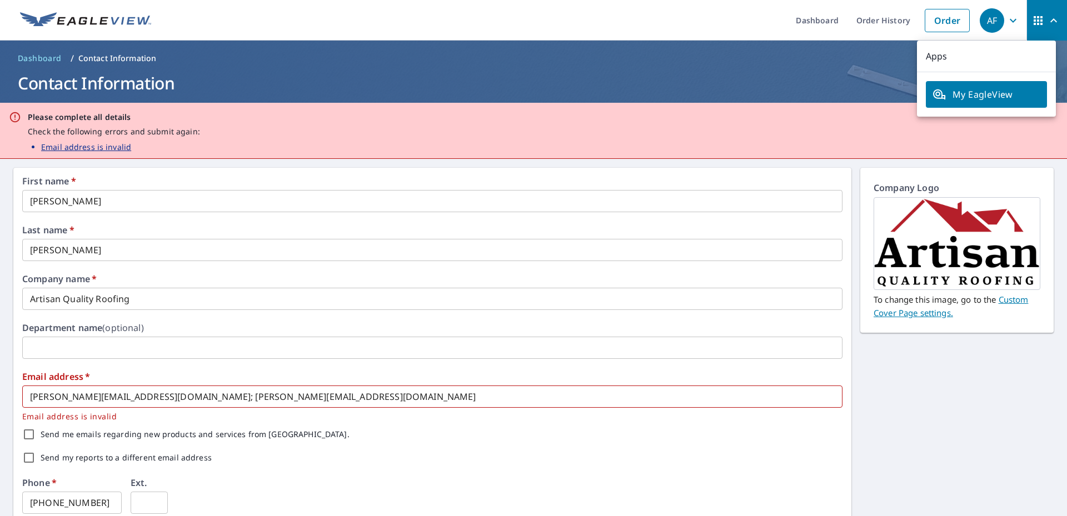
click at [941, 56] on p "Apps" at bounding box center [986, 57] width 139 height 32
click at [1000, 91] on span "My EagleView" at bounding box center [987, 94] width 108 height 13
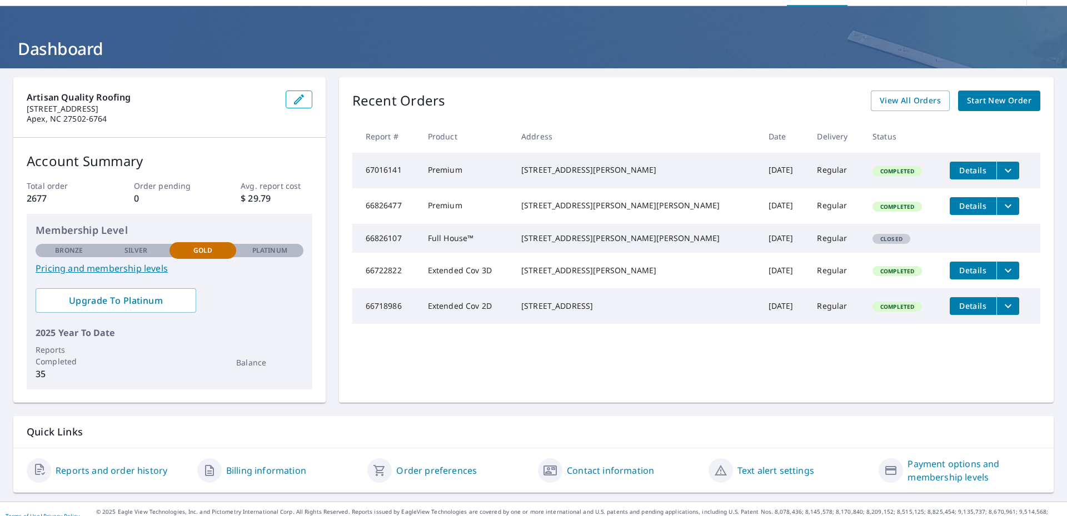
scroll to position [48, 0]
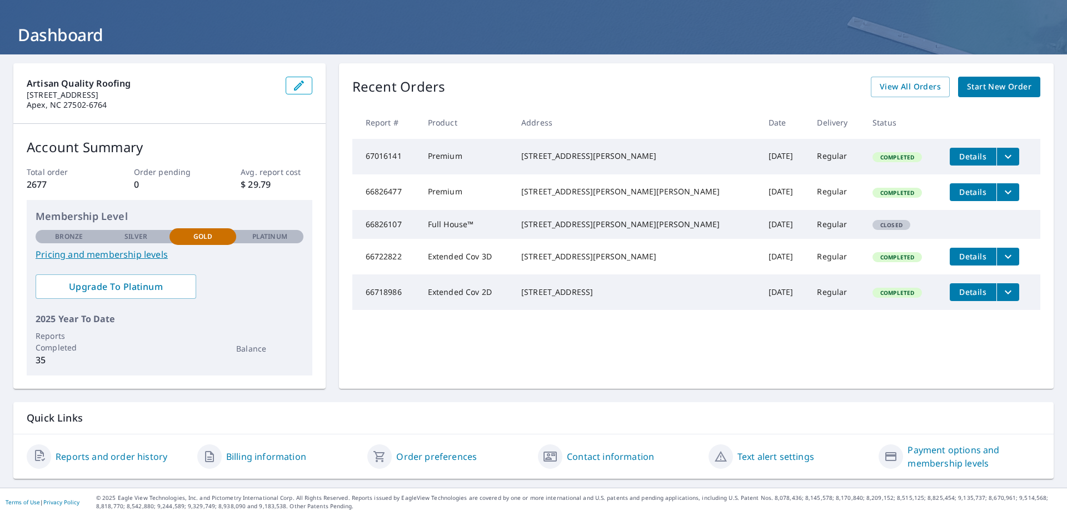
click at [256, 454] on link "Billing information" at bounding box center [266, 456] width 80 height 13
